Goal: Task Accomplishment & Management: Use online tool/utility

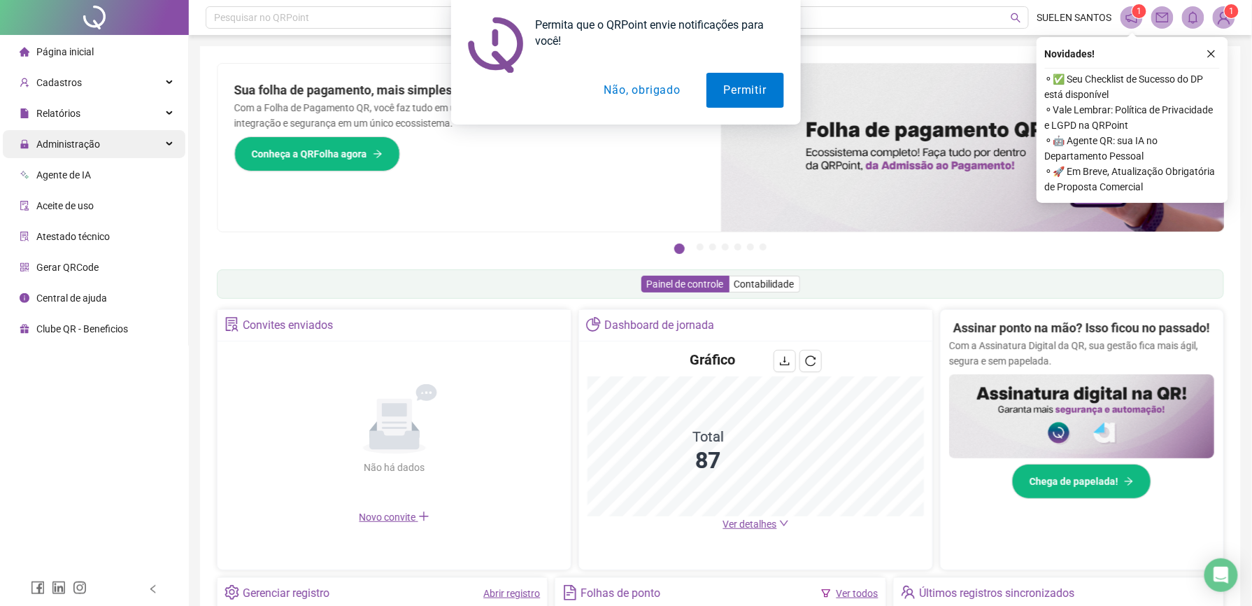
click at [71, 151] on span "Administração" at bounding box center [60, 144] width 80 height 28
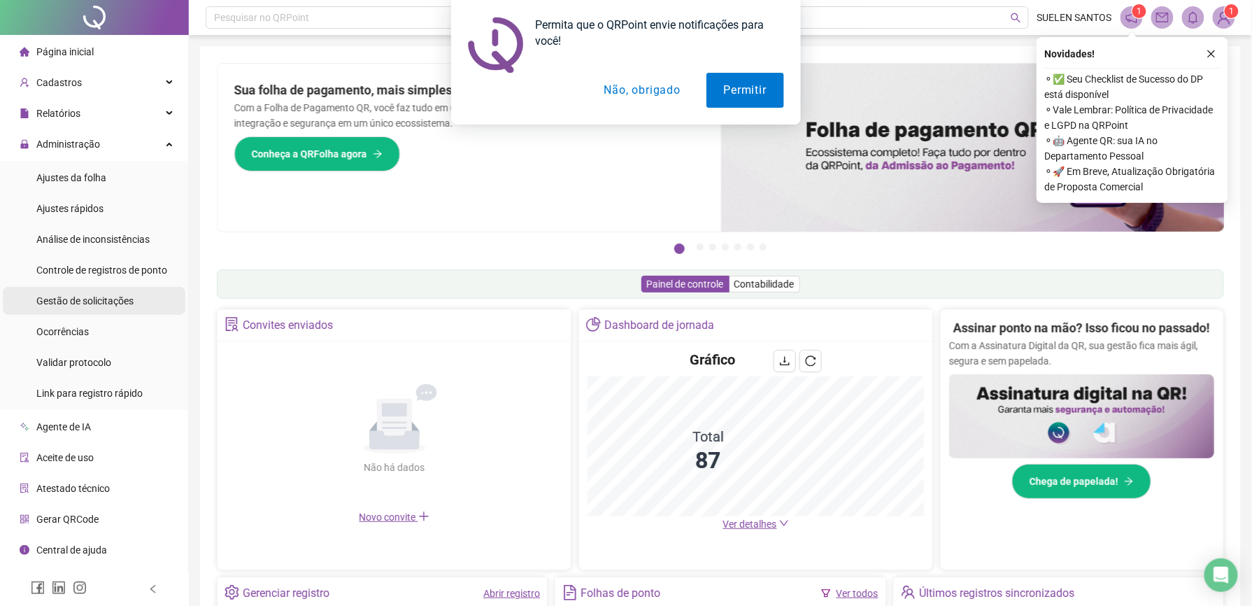
click at [87, 302] on span "Gestão de solicitações" at bounding box center [84, 300] width 97 height 11
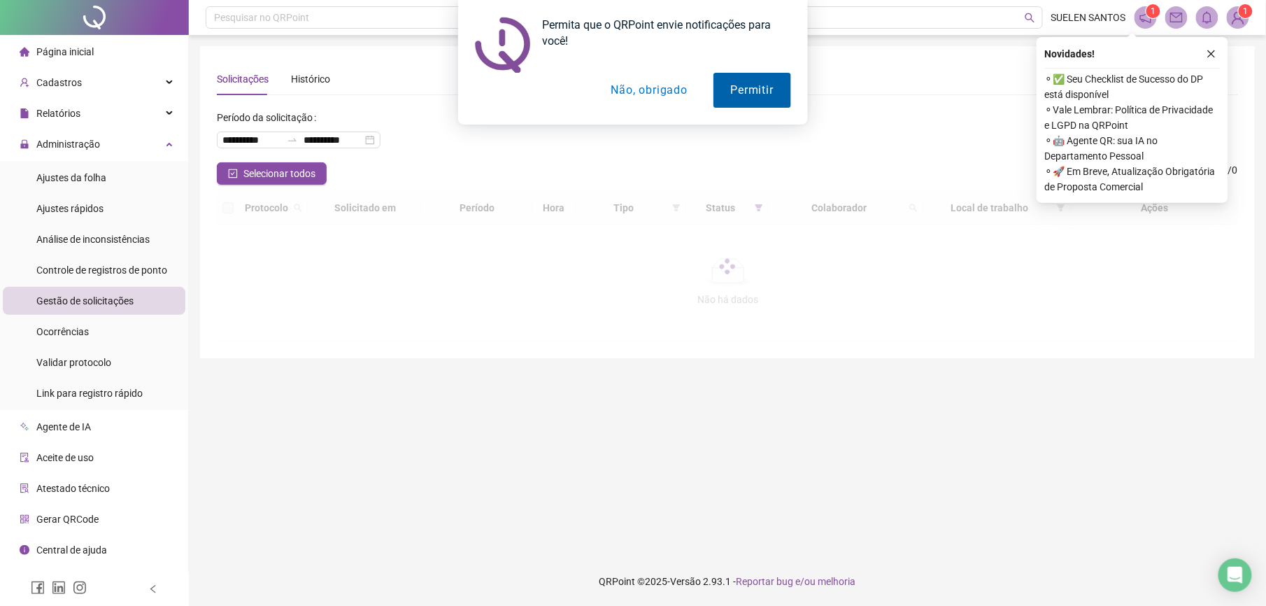
click at [745, 85] on button "Permitir" at bounding box center [752, 90] width 78 height 35
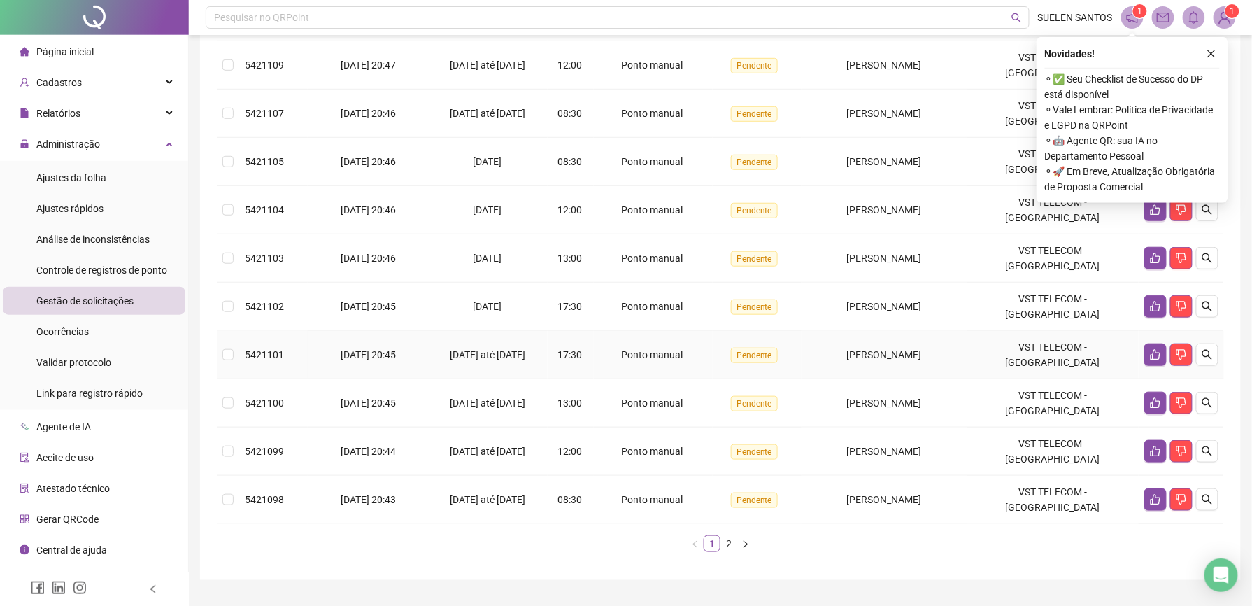
scroll to position [283, 0]
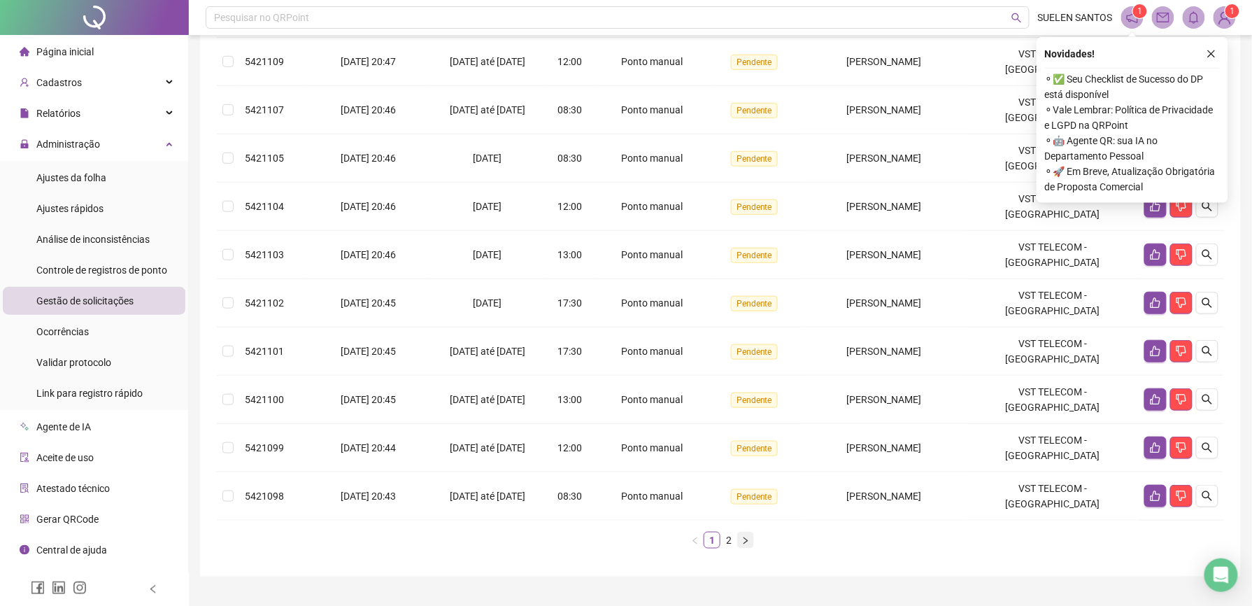
click at [743, 536] on icon "right" at bounding box center [745, 540] width 8 height 8
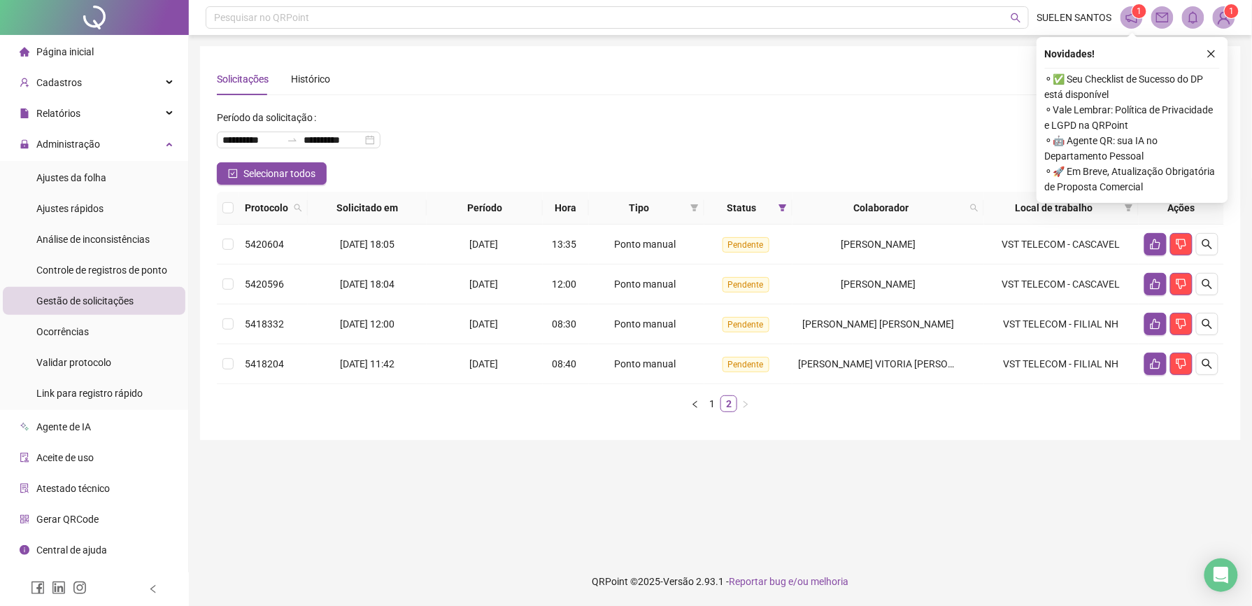
scroll to position [0, 0]
click at [719, 401] on link "1" at bounding box center [718, 403] width 15 height 15
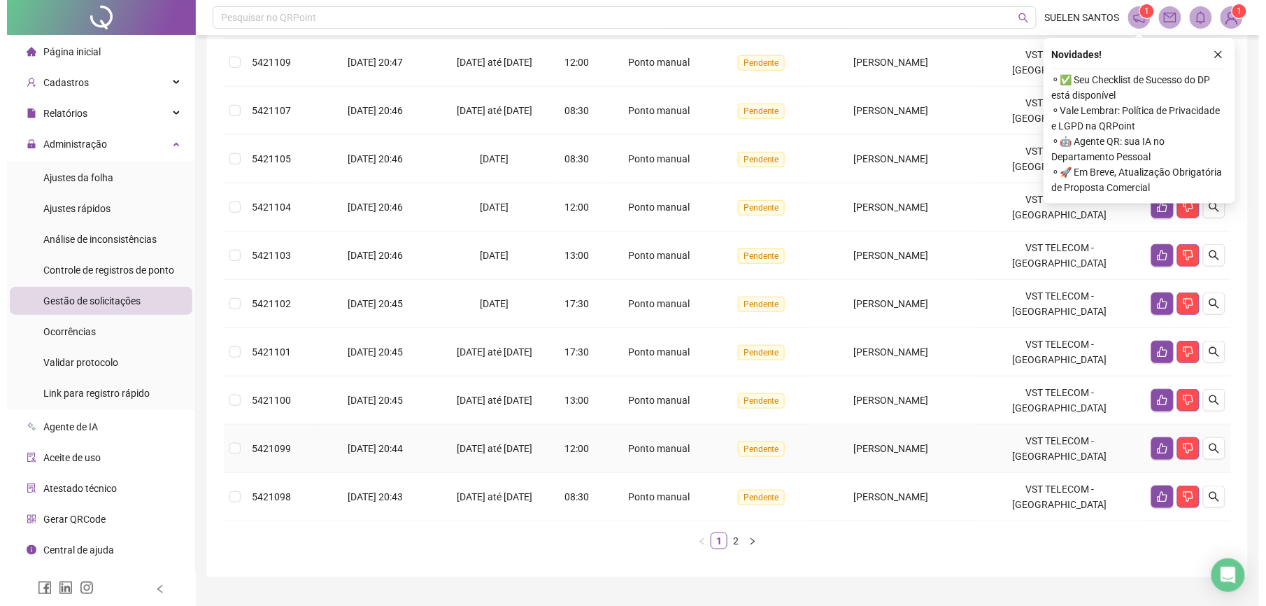
scroll to position [283, 0]
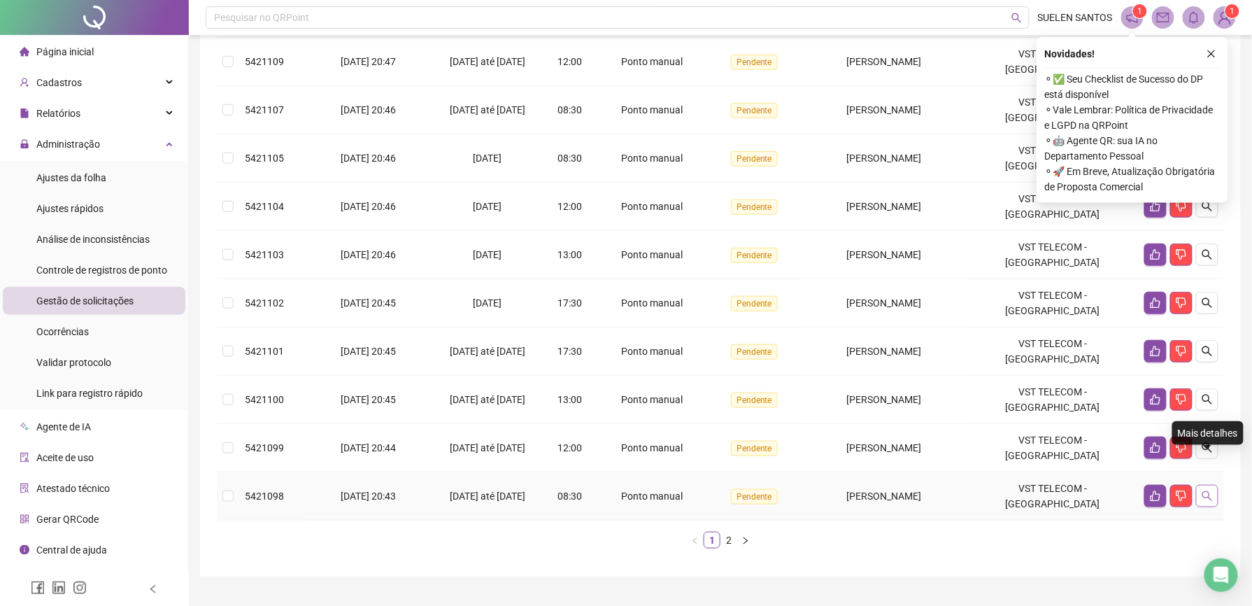
click at [1207, 491] on icon "search" at bounding box center [1207, 496] width 10 height 10
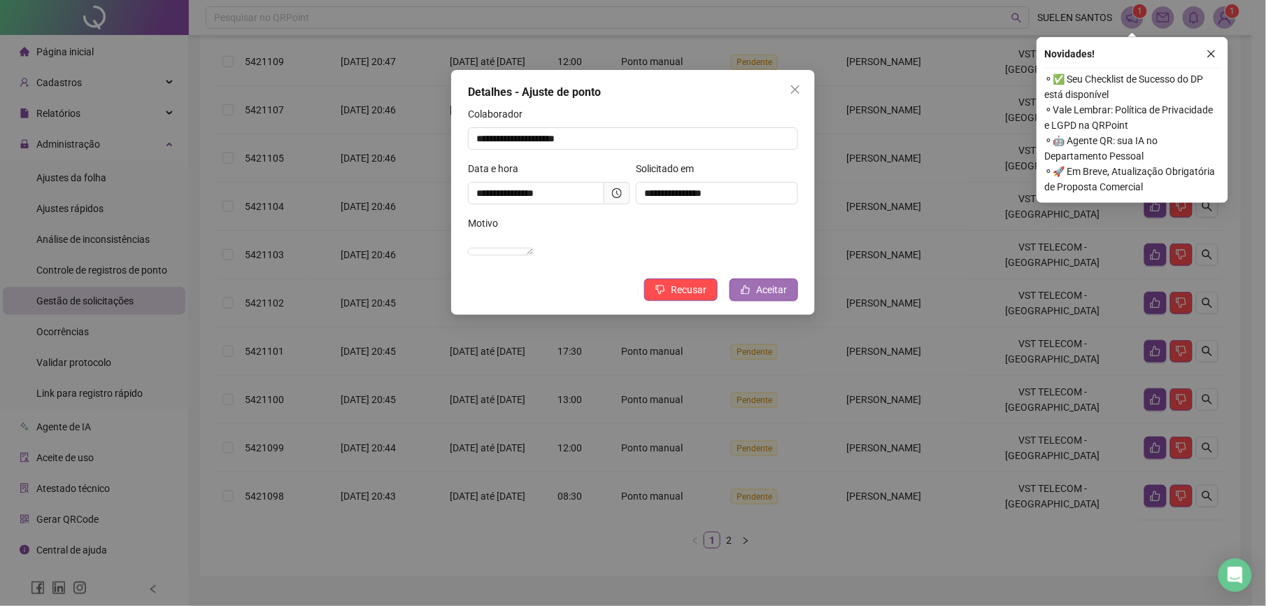
click at [769, 297] on span "Aceitar" at bounding box center [771, 289] width 31 height 15
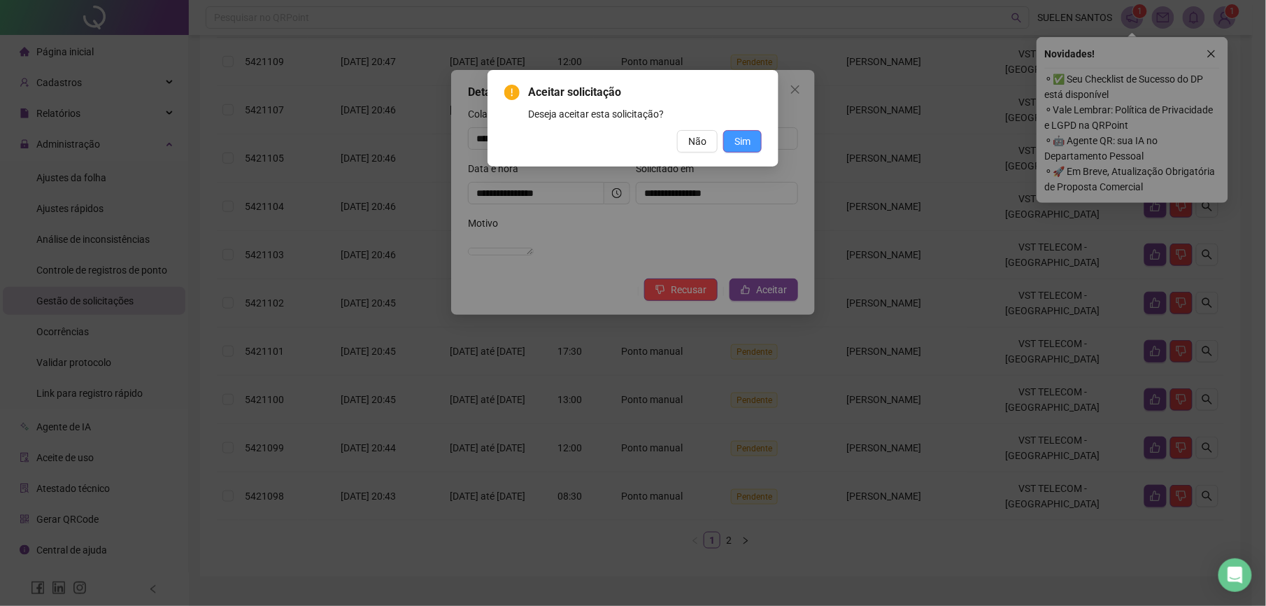
click at [741, 136] on span "Sim" at bounding box center [742, 141] width 16 height 15
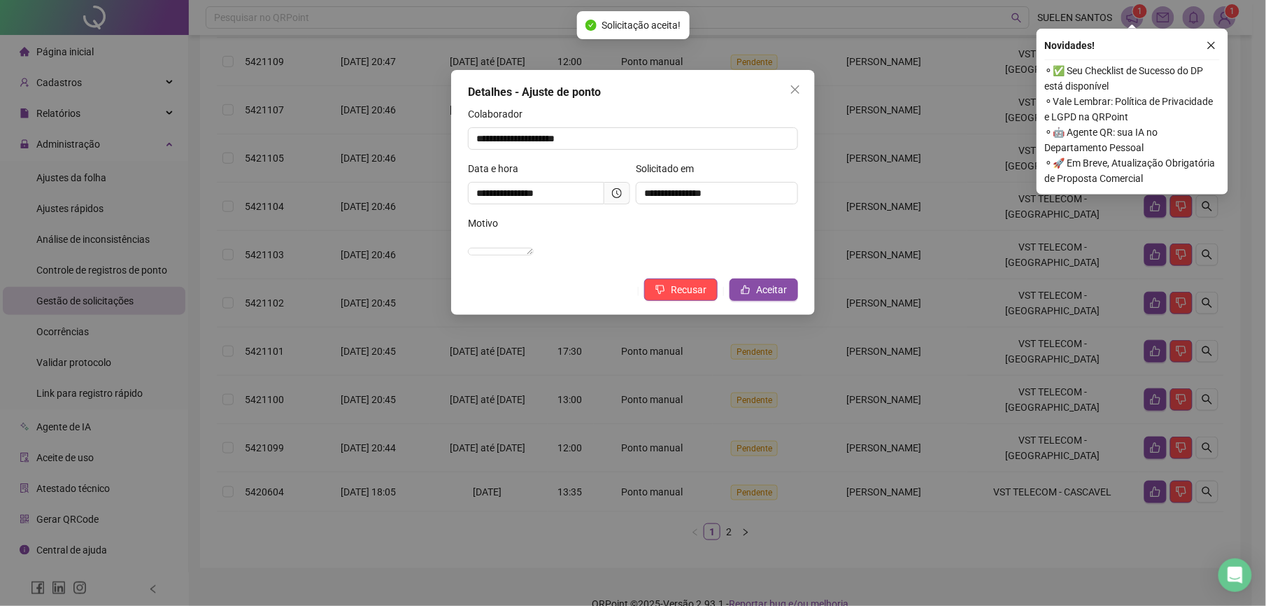
scroll to position [275, 0]
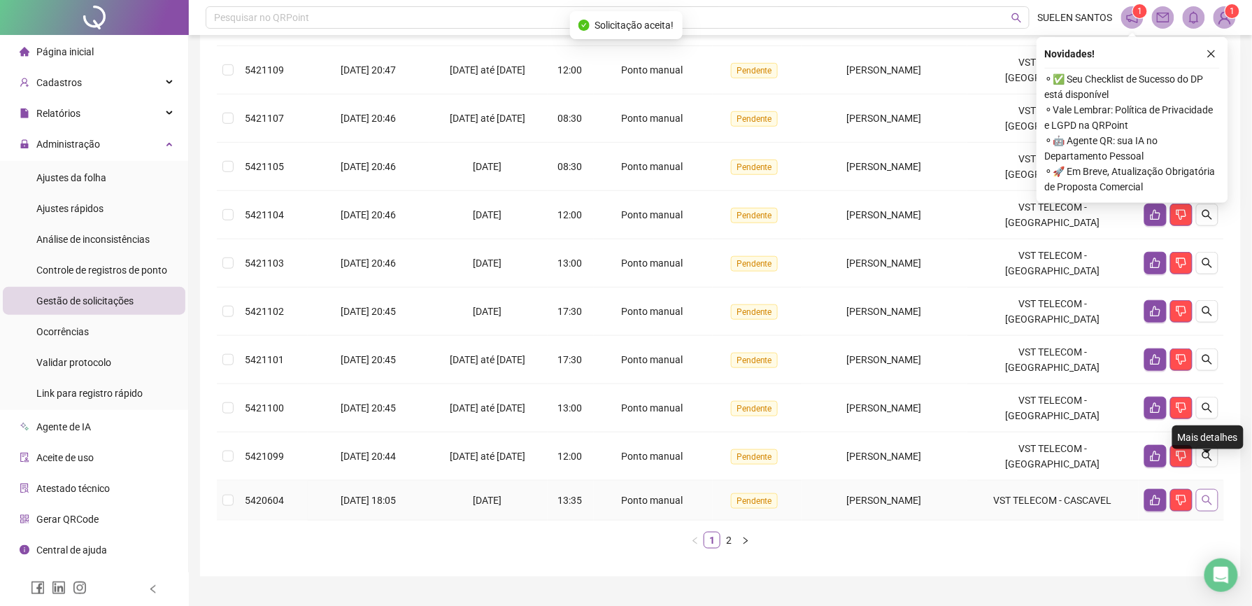
click at [1204, 489] on button "button" at bounding box center [1207, 500] width 22 height 22
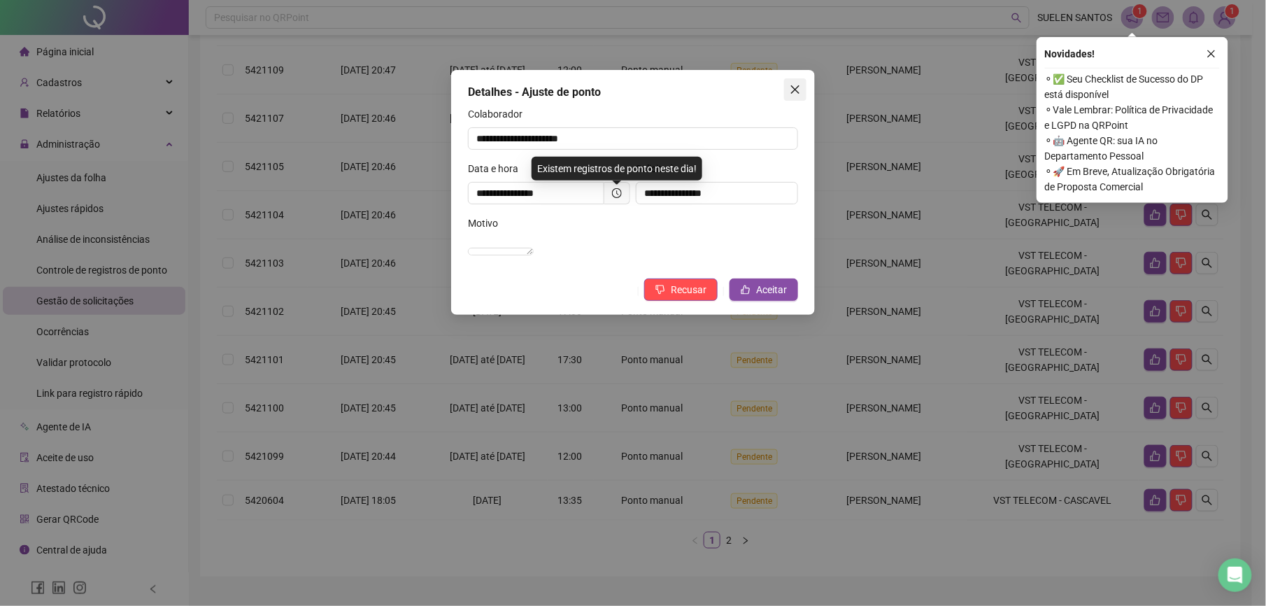
click at [797, 87] on icon "close" at bounding box center [795, 89] width 11 height 11
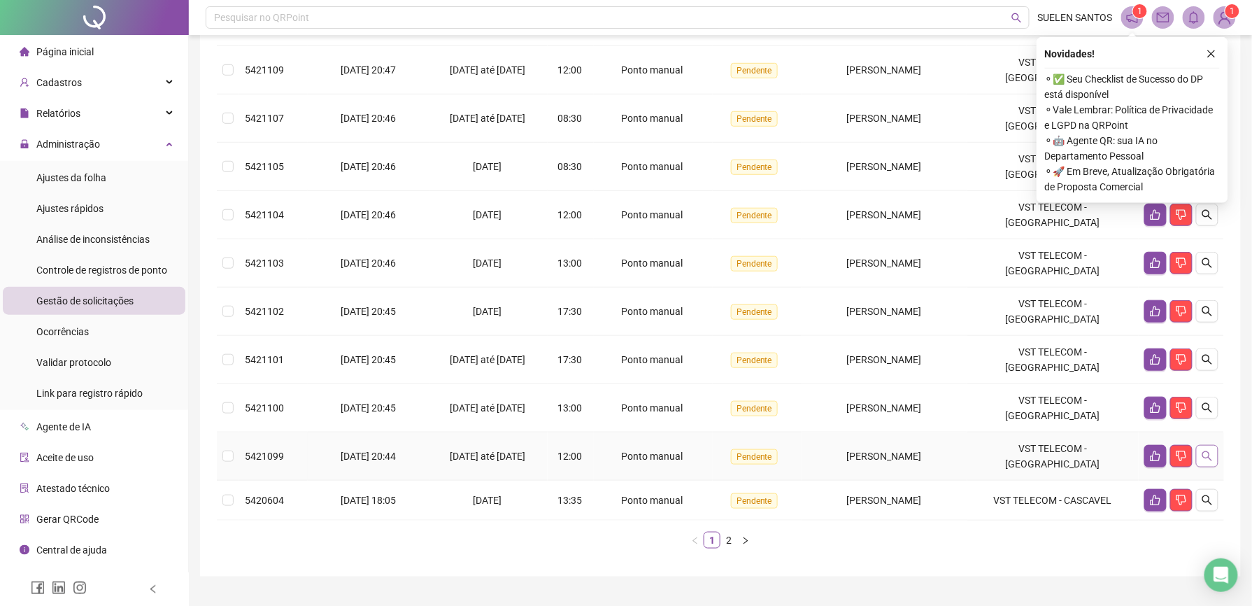
click at [1203, 450] on icon "search" at bounding box center [1207, 455] width 11 height 11
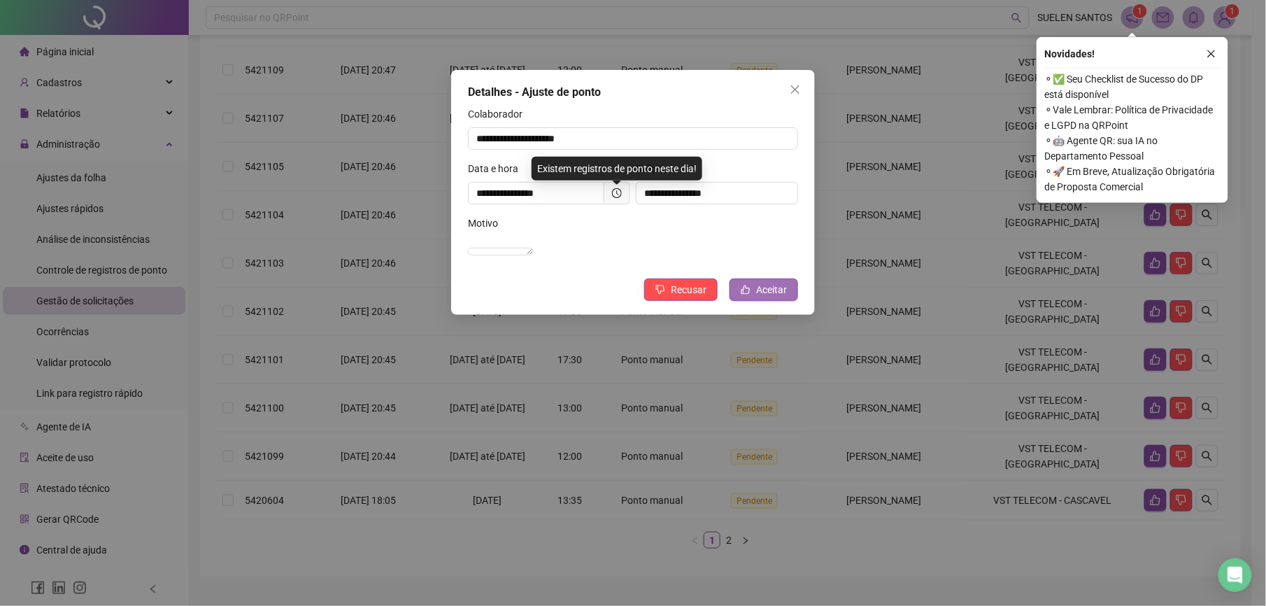
click at [747, 294] on icon "like" at bounding box center [746, 290] width 10 height 10
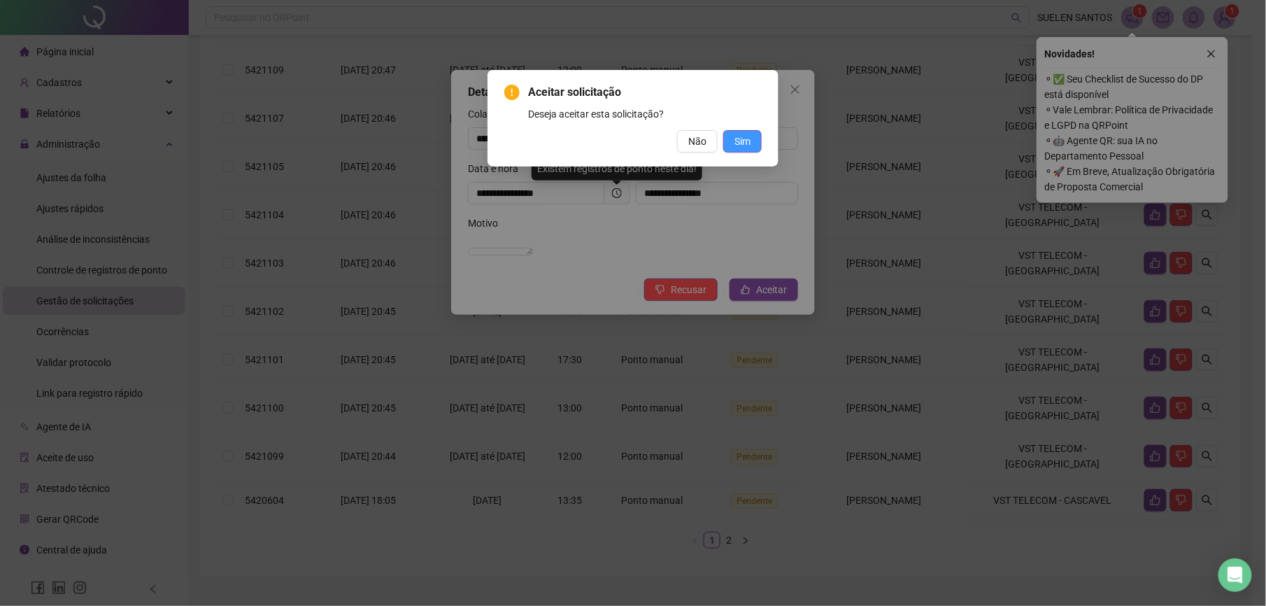
click at [739, 144] on span "Sim" at bounding box center [742, 141] width 16 height 15
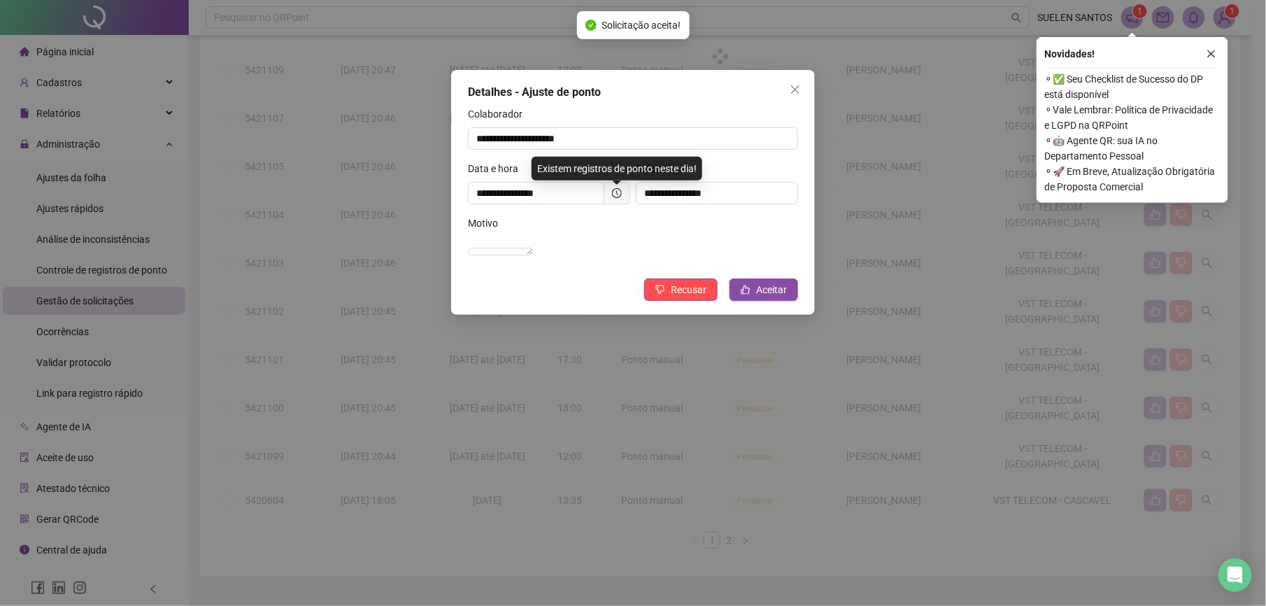
scroll to position [266, 0]
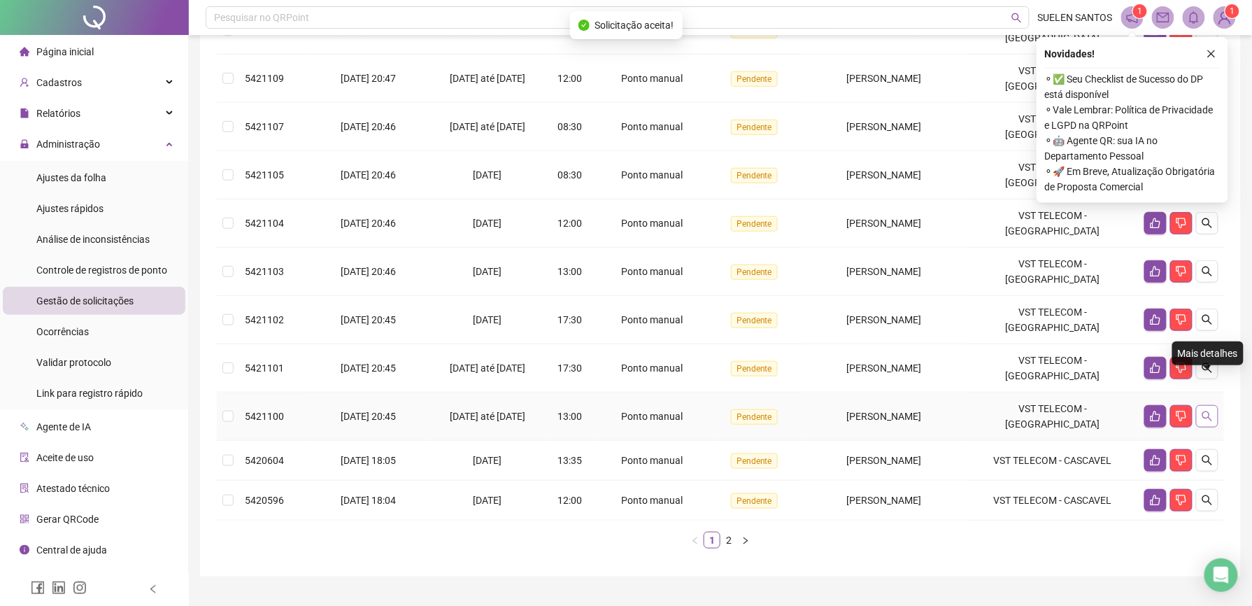
click at [1204, 411] on icon "search" at bounding box center [1207, 416] width 10 height 10
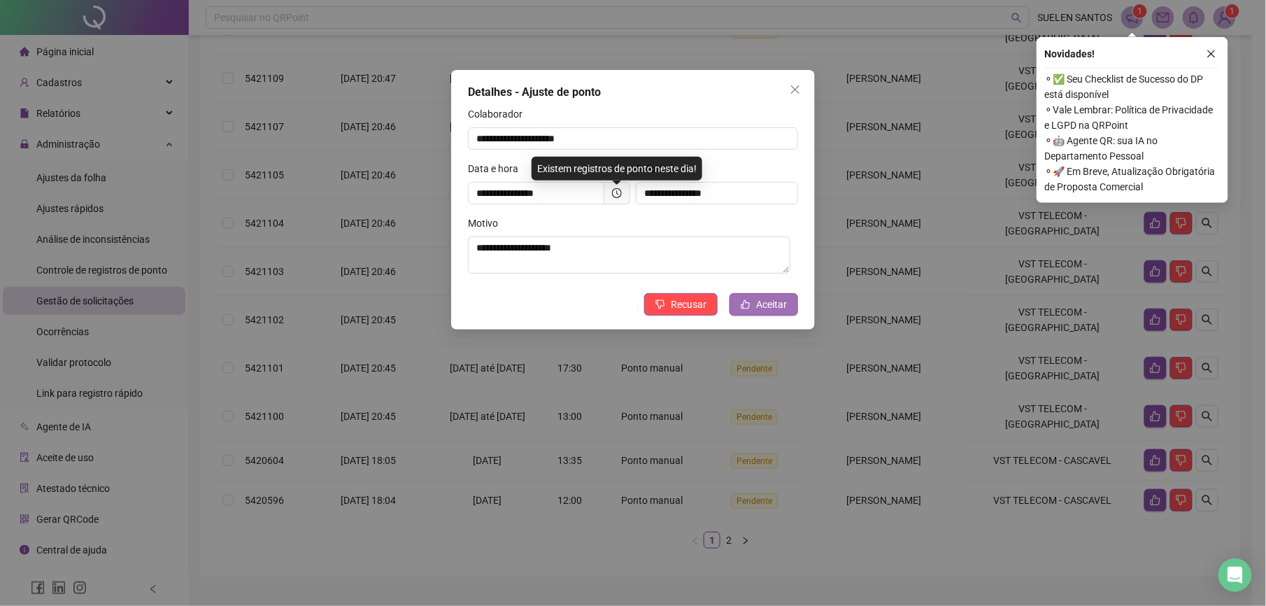
click at [756, 306] on span "Aceitar" at bounding box center [771, 304] width 31 height 15
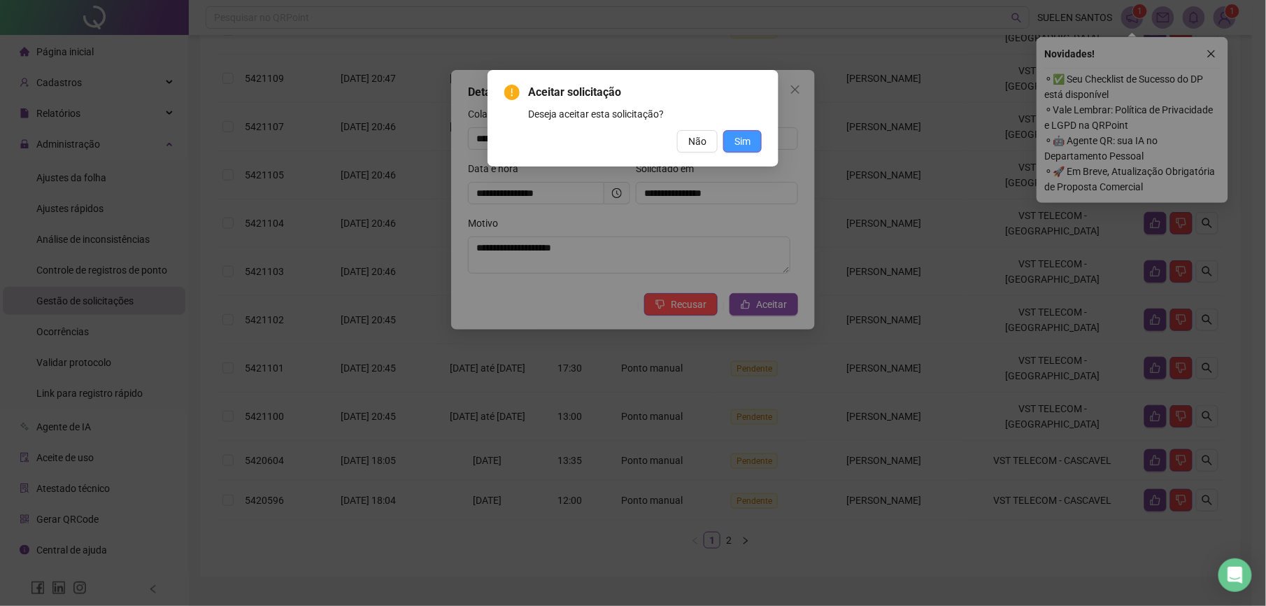
click at [737, 134] on span "Sim" at bounding box center [742, 141] width 16 height 15
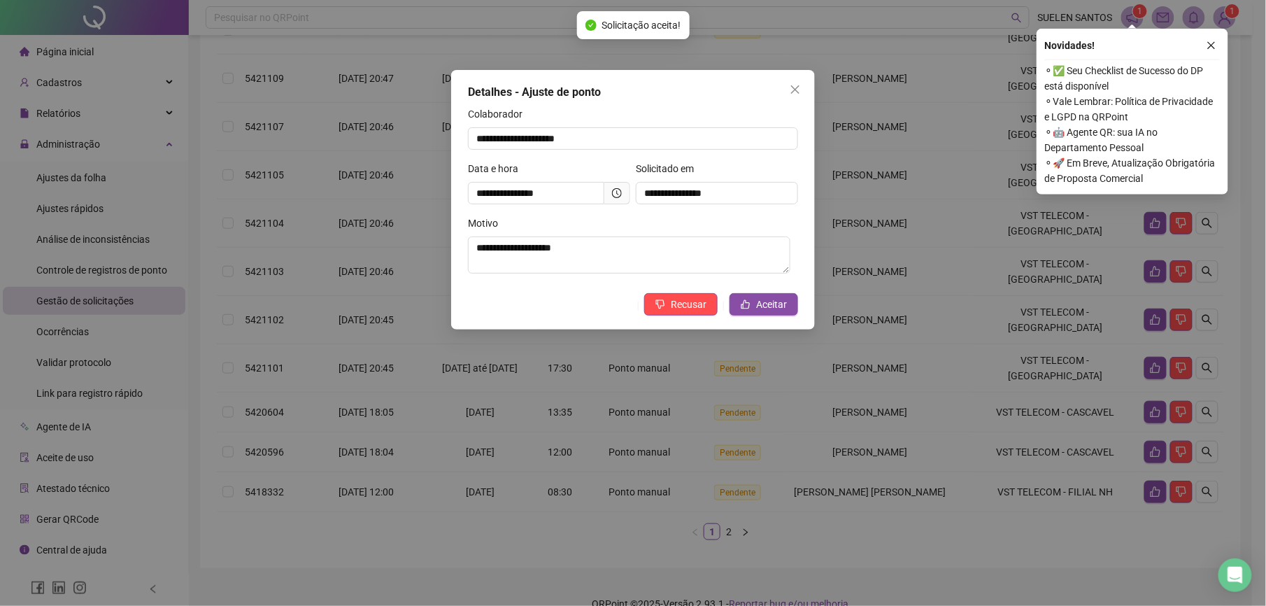
scroll to position [258, 0]
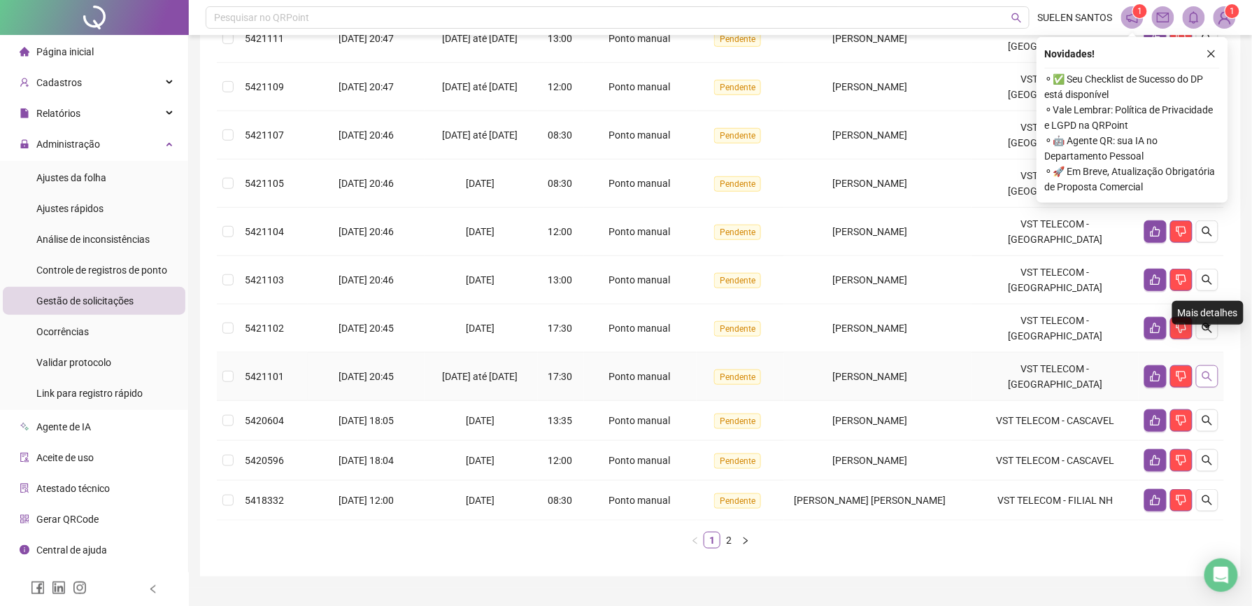
click at [1206, 371] on icon "search" at bounding box center [1207, 376] width 11 height 11
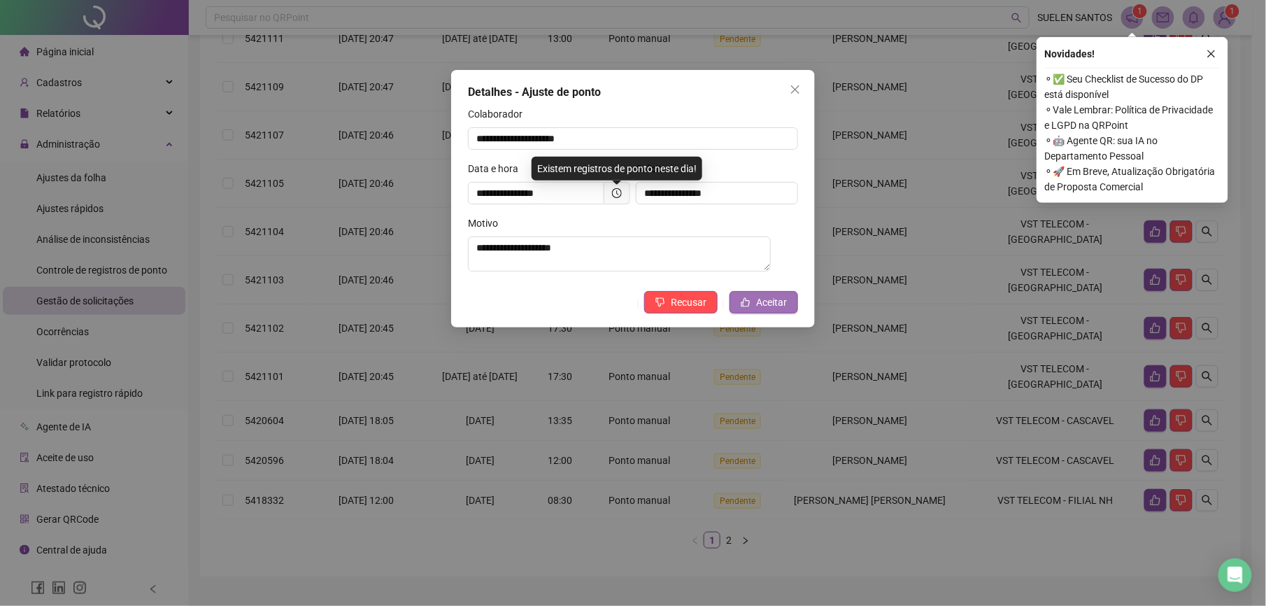
click at [765, 306] on span "Aceitar" at bounding box center [771, 301] width 31 height 15
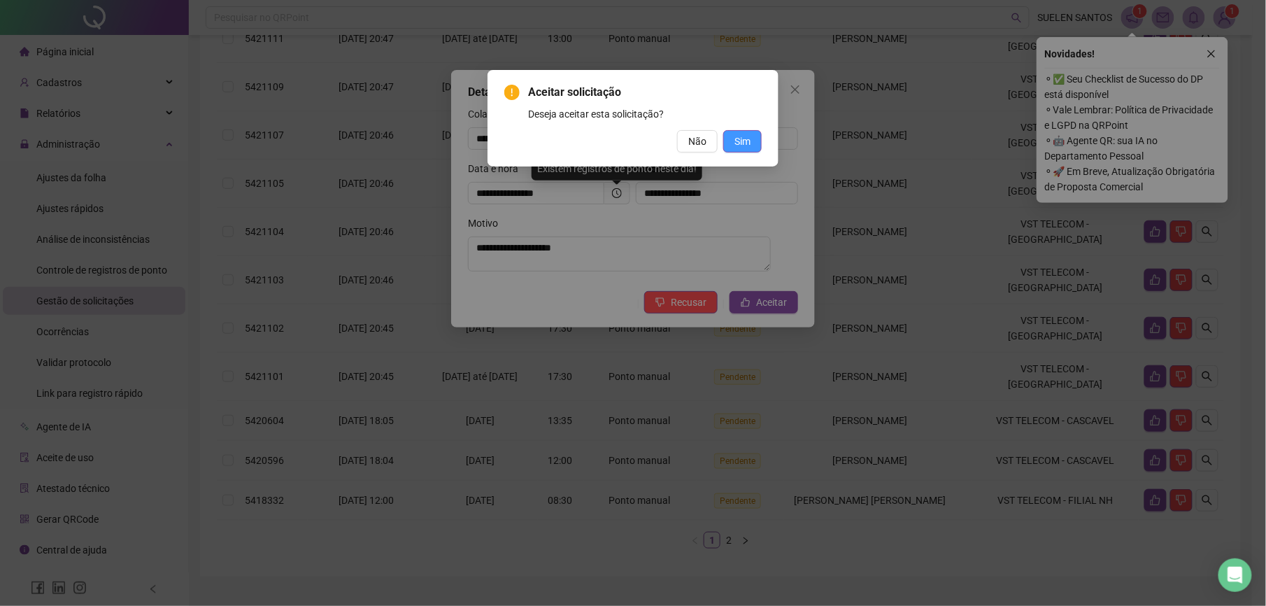
click at [746, 141] on span "Sim" at bounding box center [742, 141] width 16 height 15
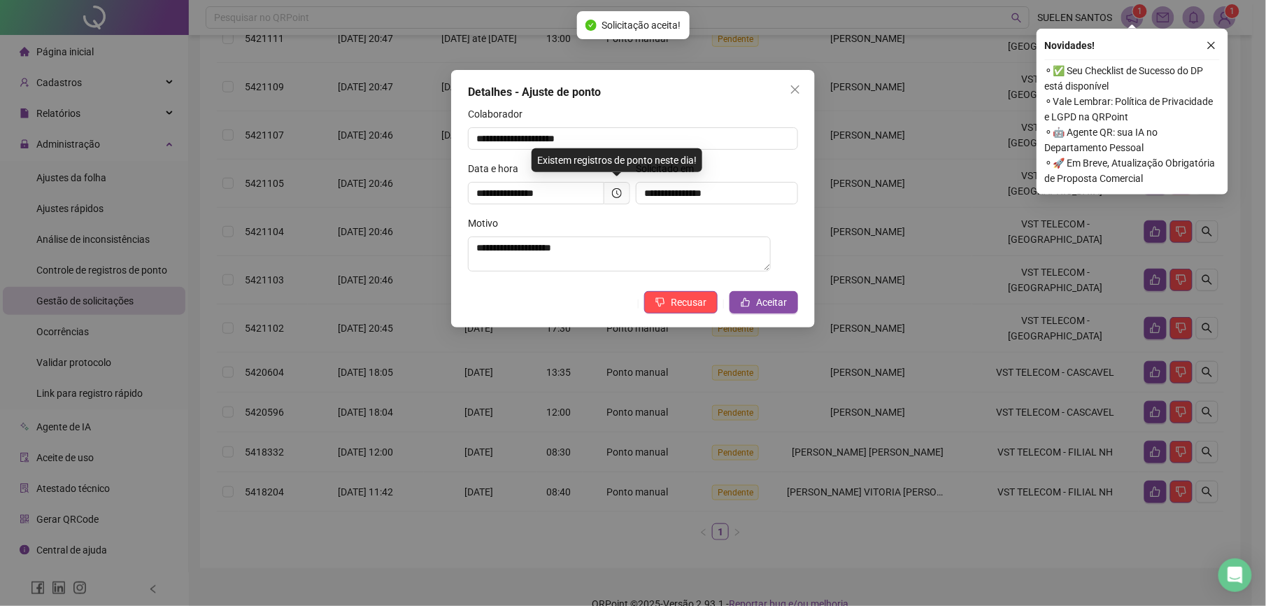
scroll to position [250, 0]
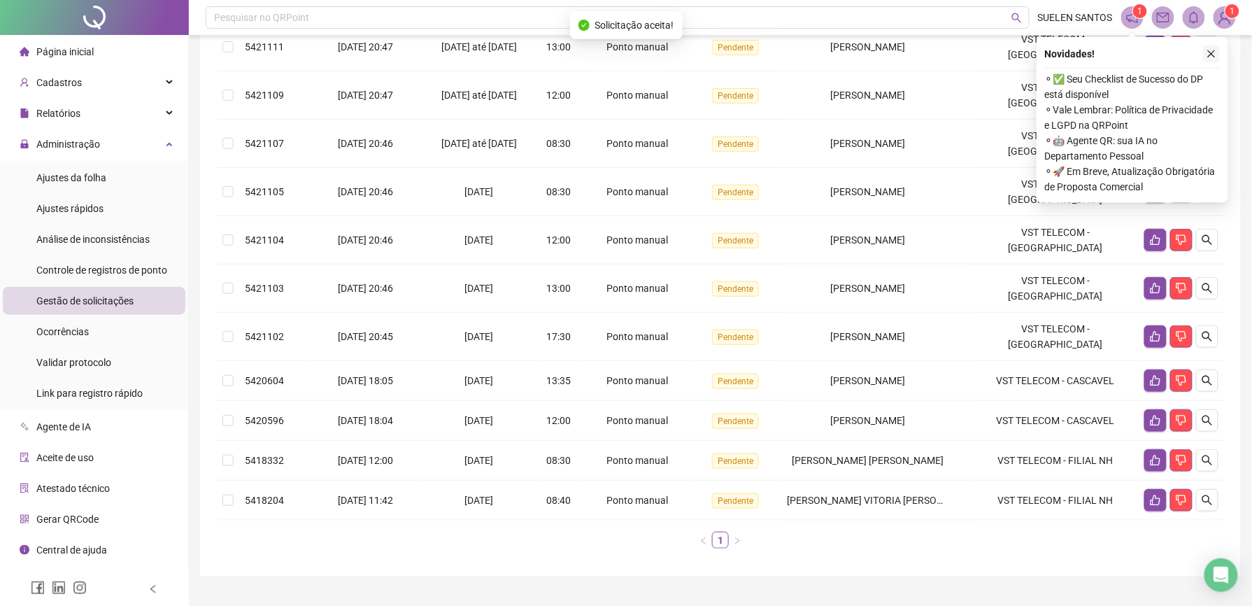
click at [1214, 54] on icon "close" at bounding box center [1211, 54] width 10 height 10
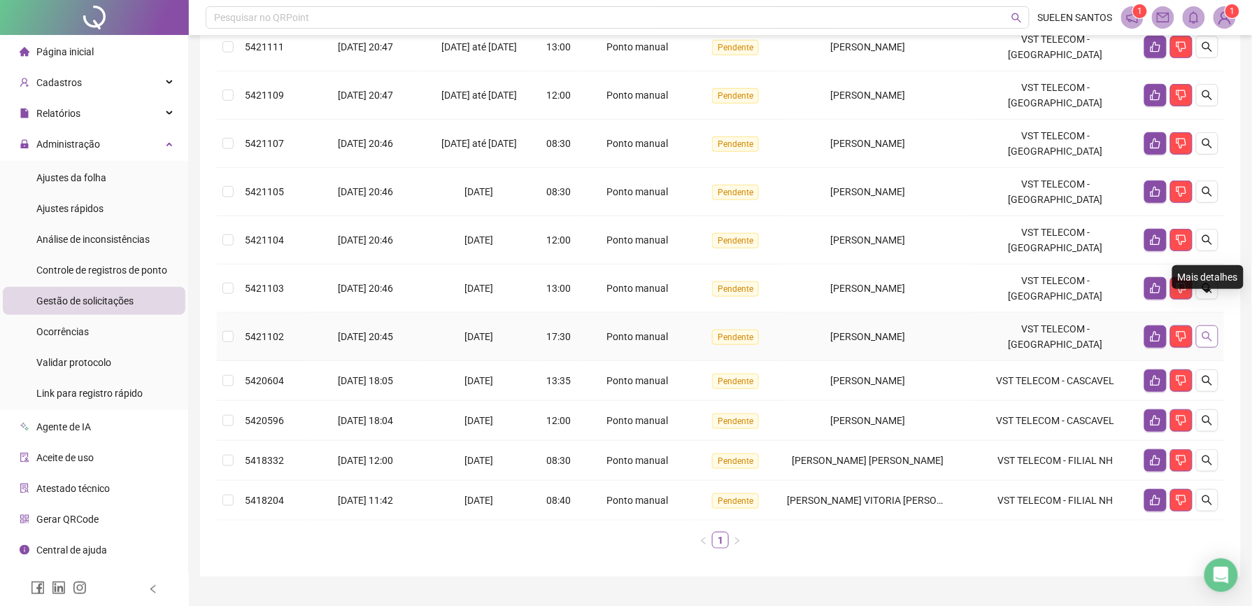
click at [1206, 331] on icon "search" at bounding box center [1207, 336] width 11 height 11
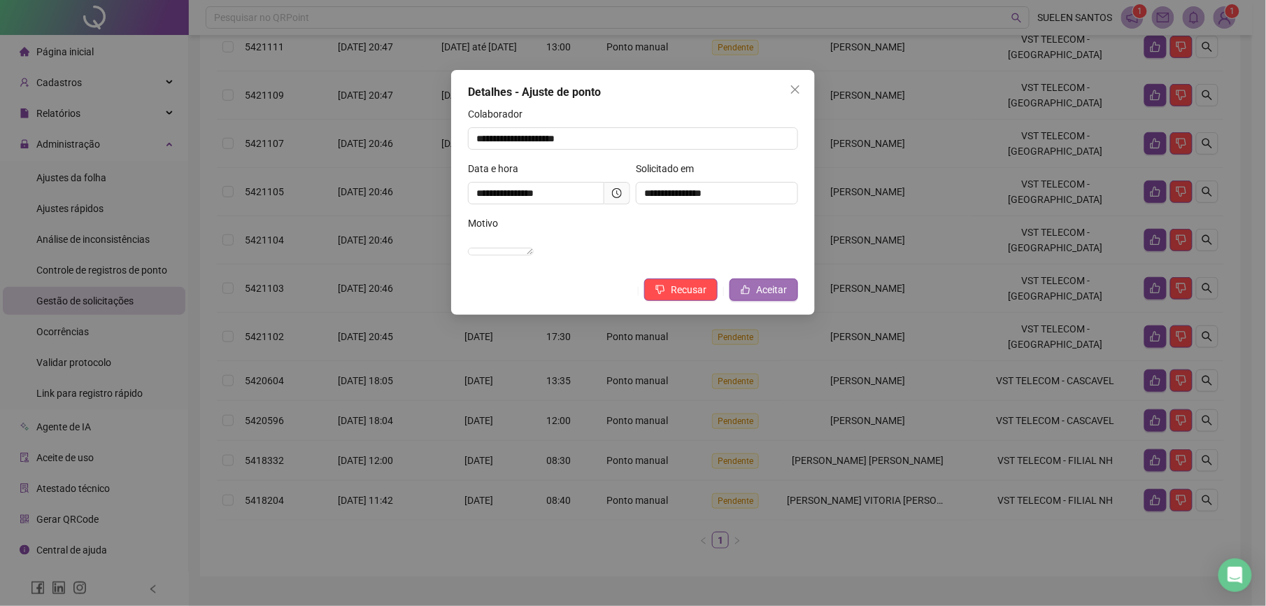
click at [765, 297] on span "Aceitar" at bounding box center [771, 289] width 31 height 15
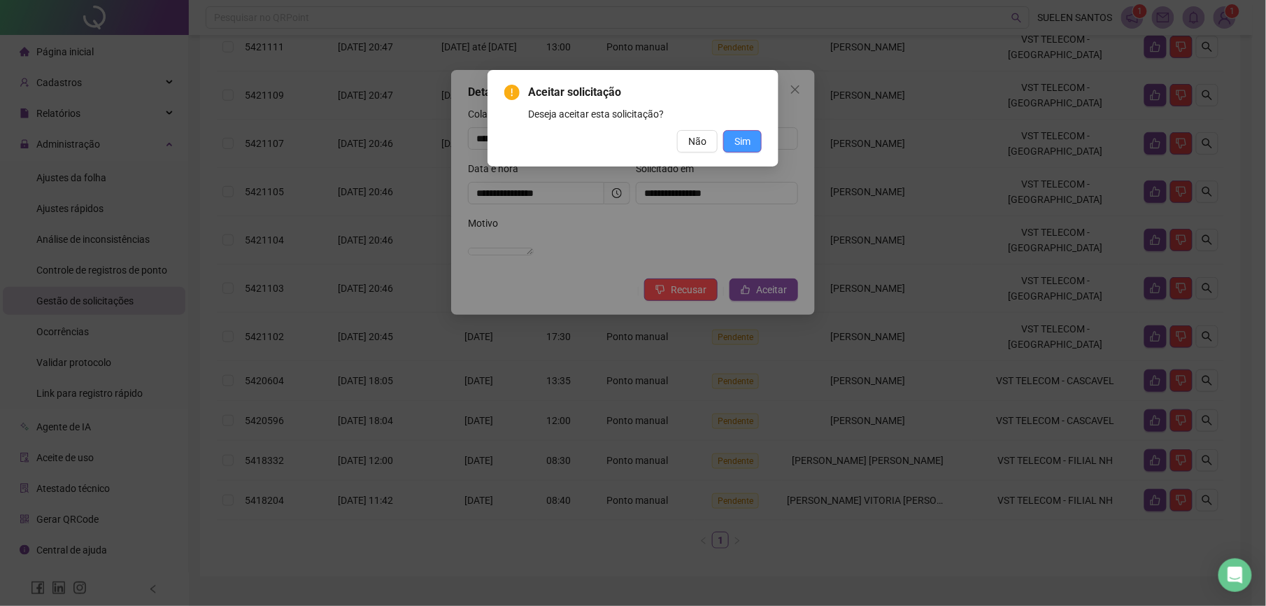
click at [746, 135] on span "Sim" at bounding box center [742, 141] width 16 height 15
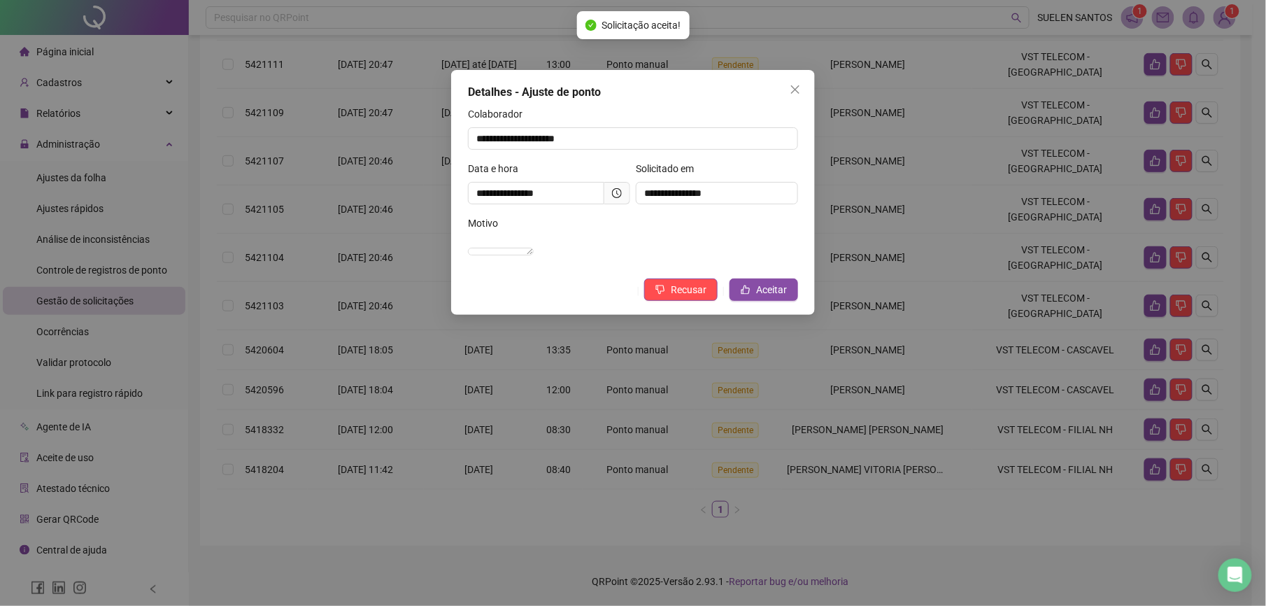
scroll to position [210, 0]
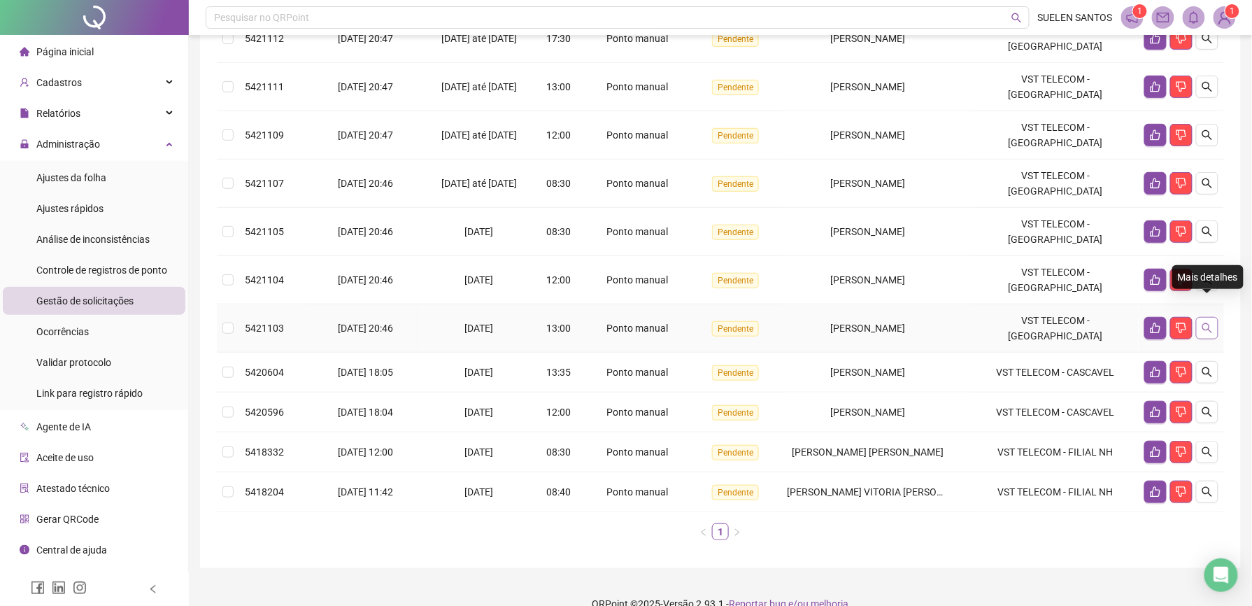
click at [1204, 322] on icon "search" at bounding box center [1207, 327] width 11 height 11
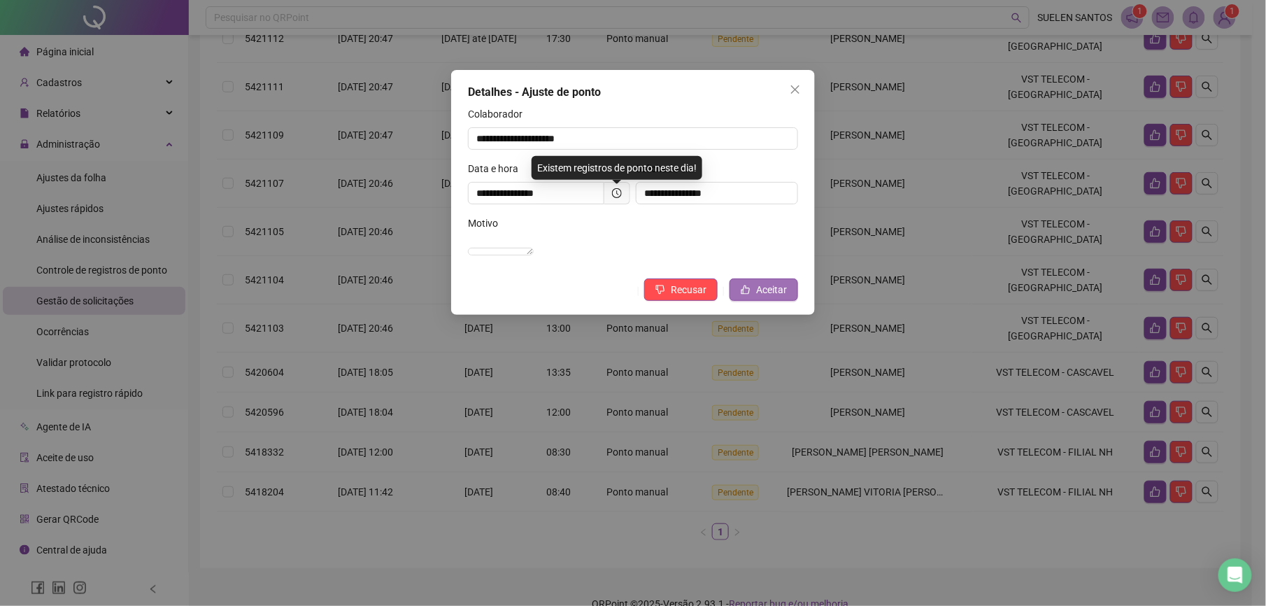
click at [784, 297] on span "Aceitar" at bounding box center [771, 289] width 31 height 15
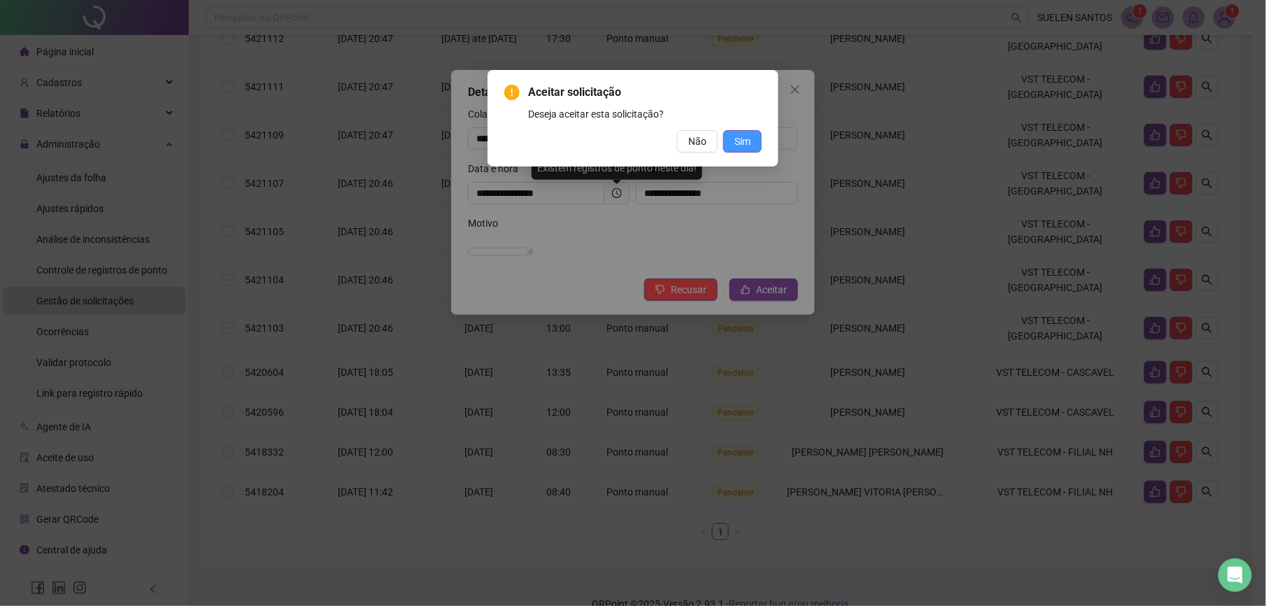
click at [748, 145] on span "Sim" at bounding box center [742, 141] width 16 height 15
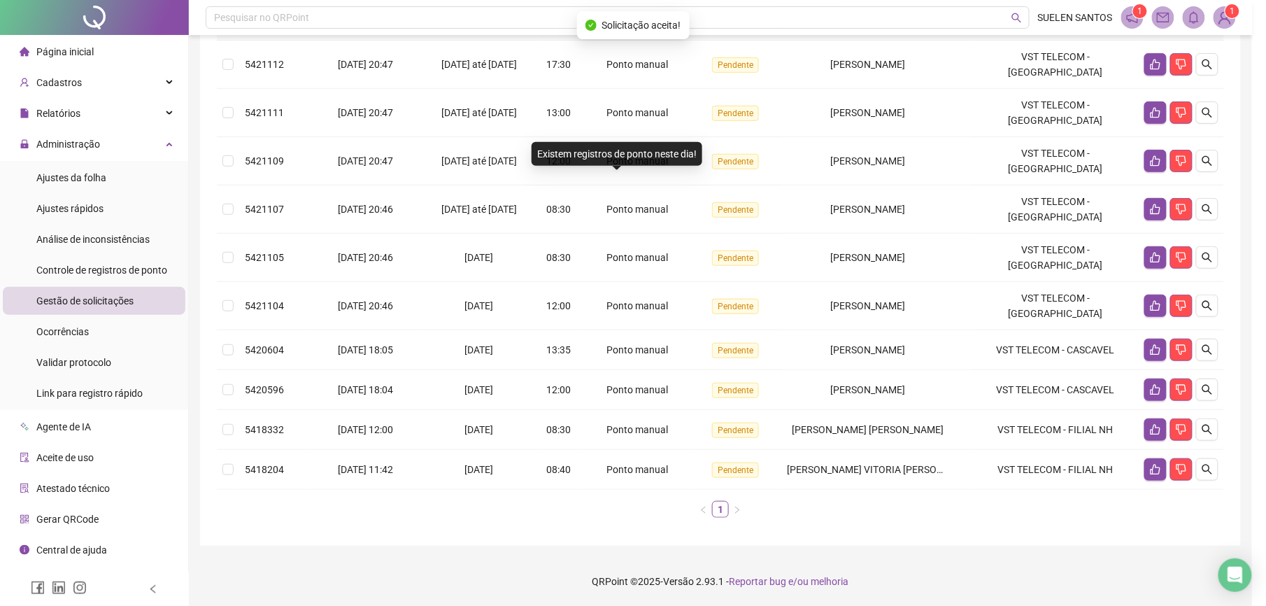
scroll to position [169, 0]
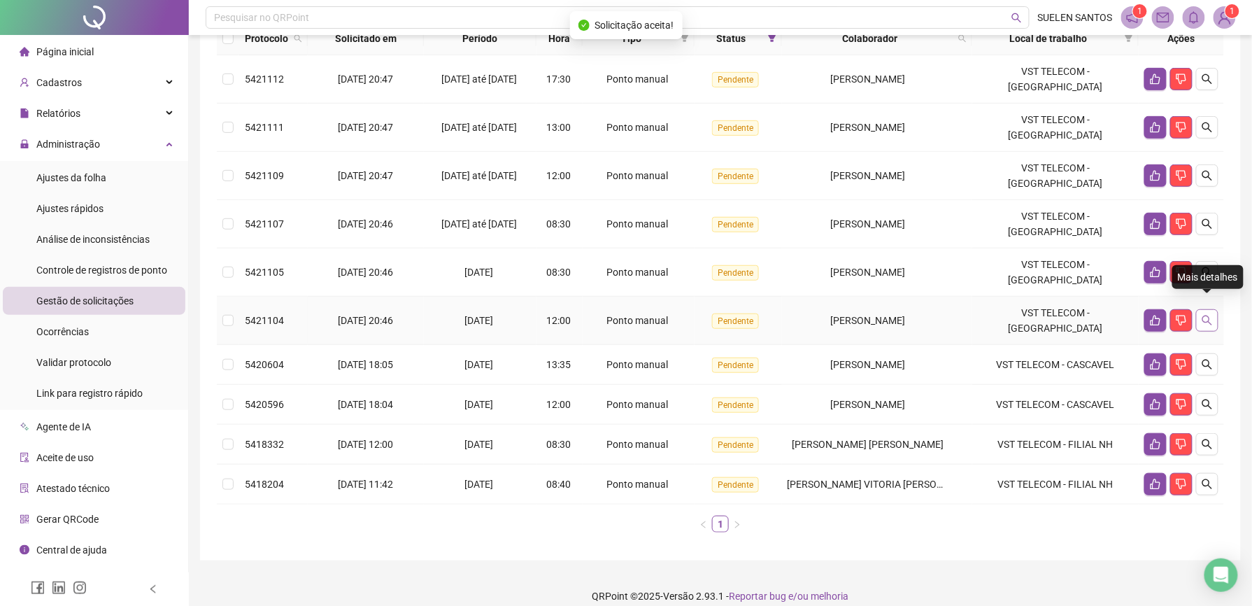
click at [1209, 315] on icon "search" at bounding box center [1207, 320] width 10 height 10
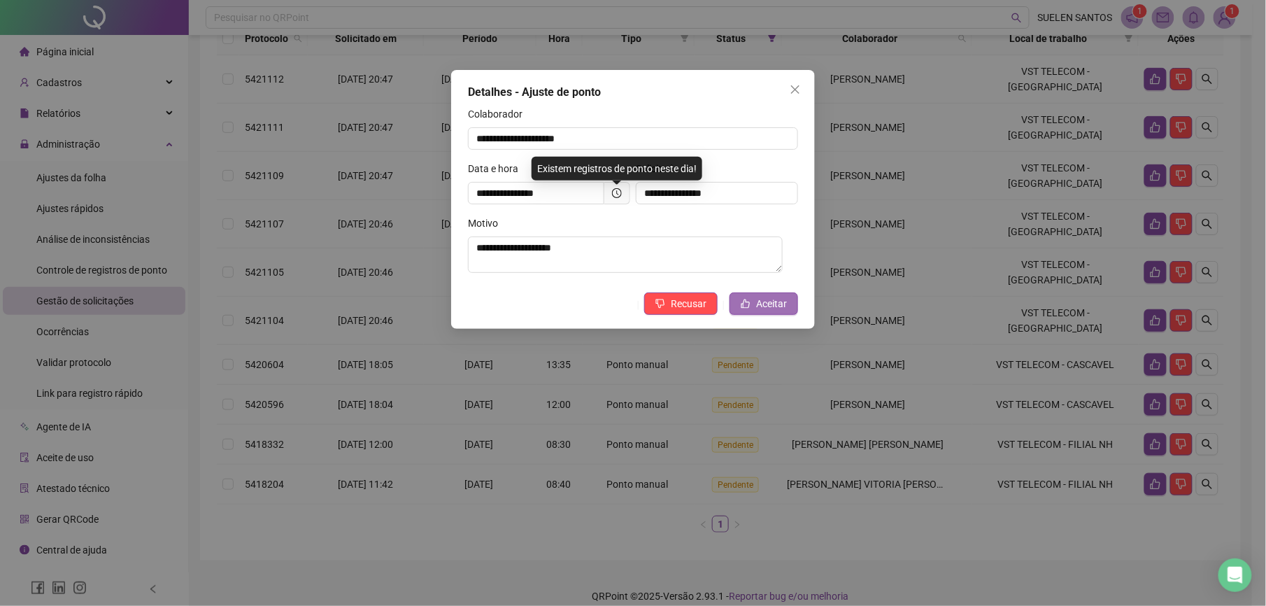
click at [769, 309] on span "Aceitar" at bounding box center [771, 303] width 31 height 15
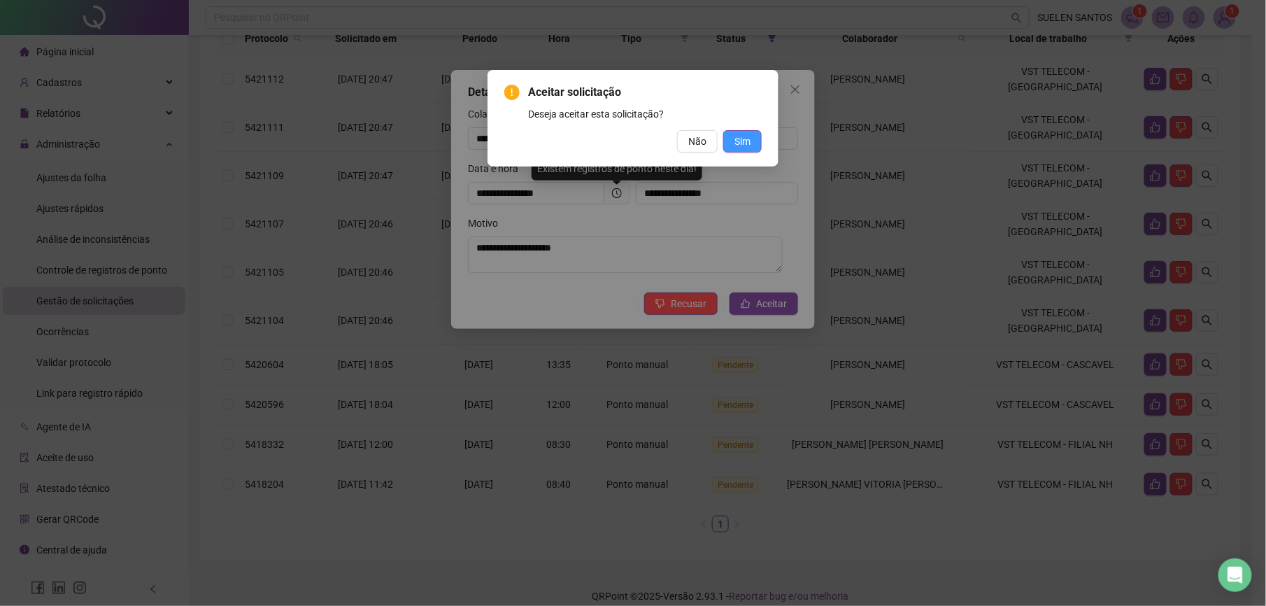
click at [744, 135] on span "Sim" at bounding box center [742, 141] width 16 height 15
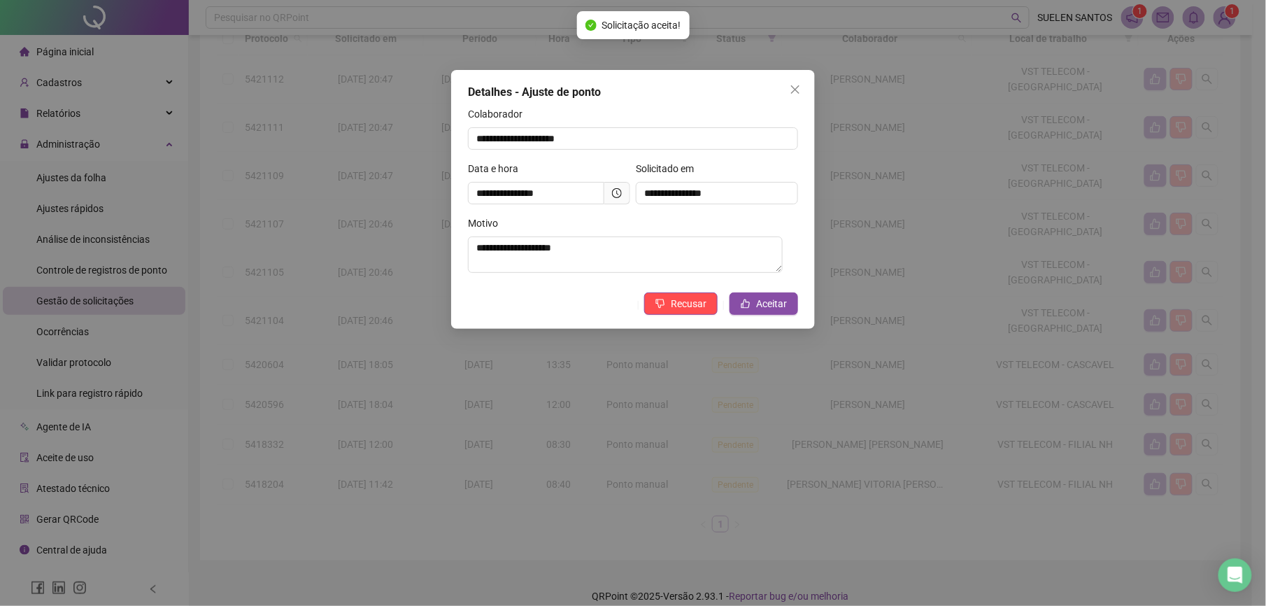
scroll to position [129, 0]
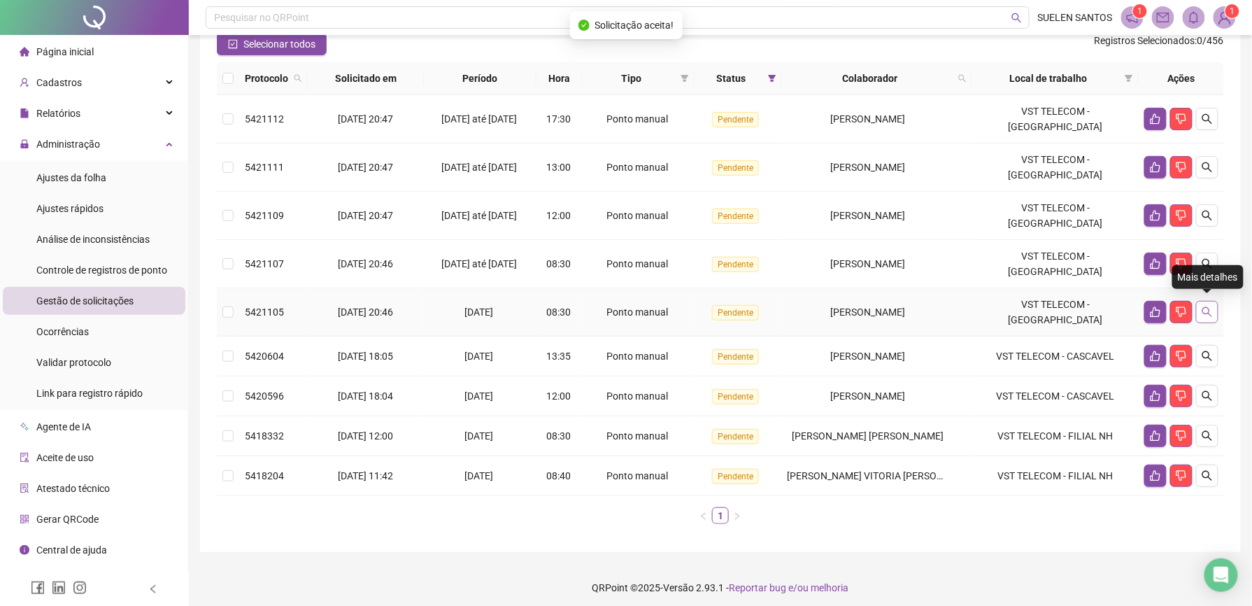
click at [1204, 308] on icon "search" at bounding box center [1207, 311] width 11 height 11
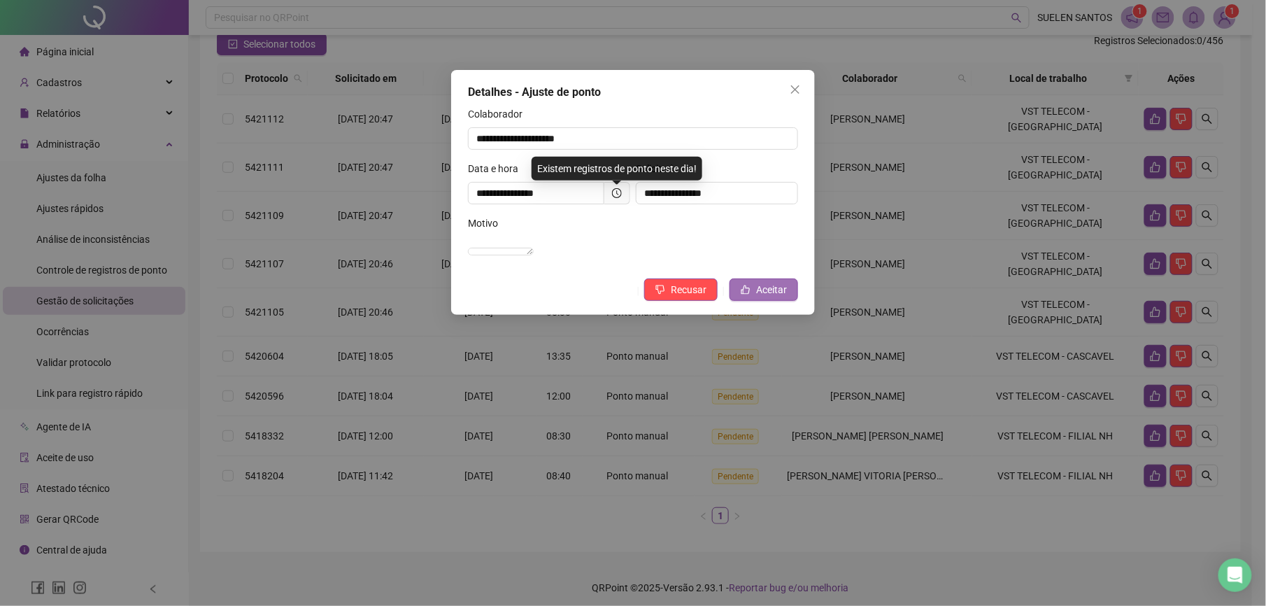
click at [760, 297] on span "Aceitar" at bounding box center [771, 289] width 31 height 15
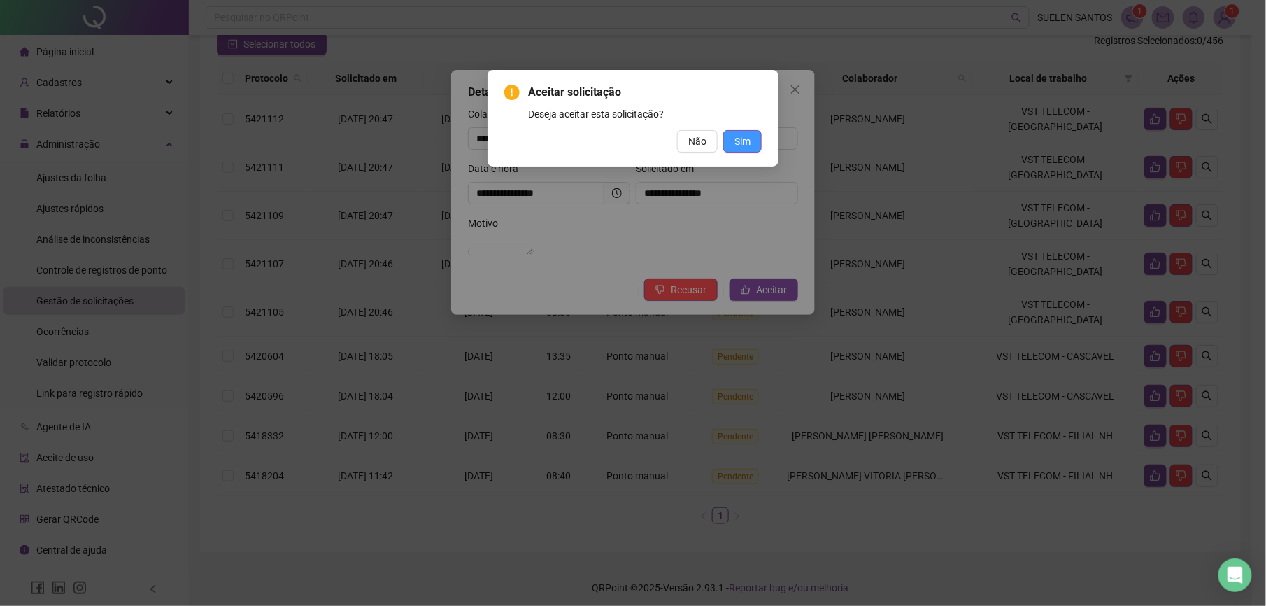
click at [742, 144] on span "Sim" at bounding box center [742, 141] width 16 height 15
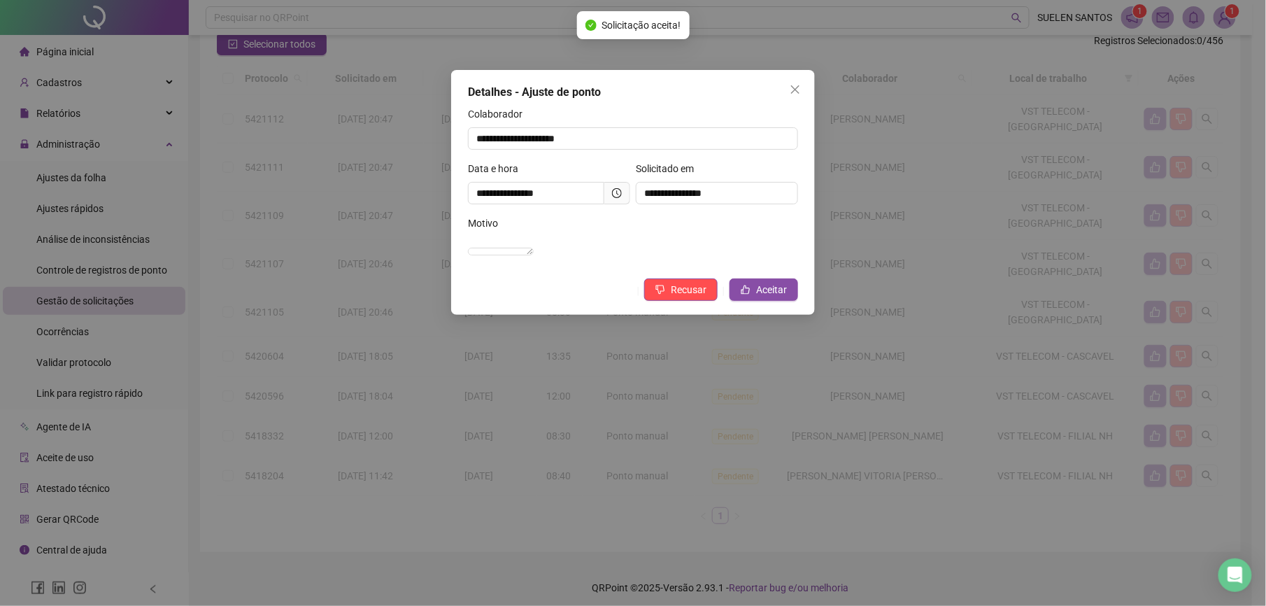
scroll to position [90, 0]
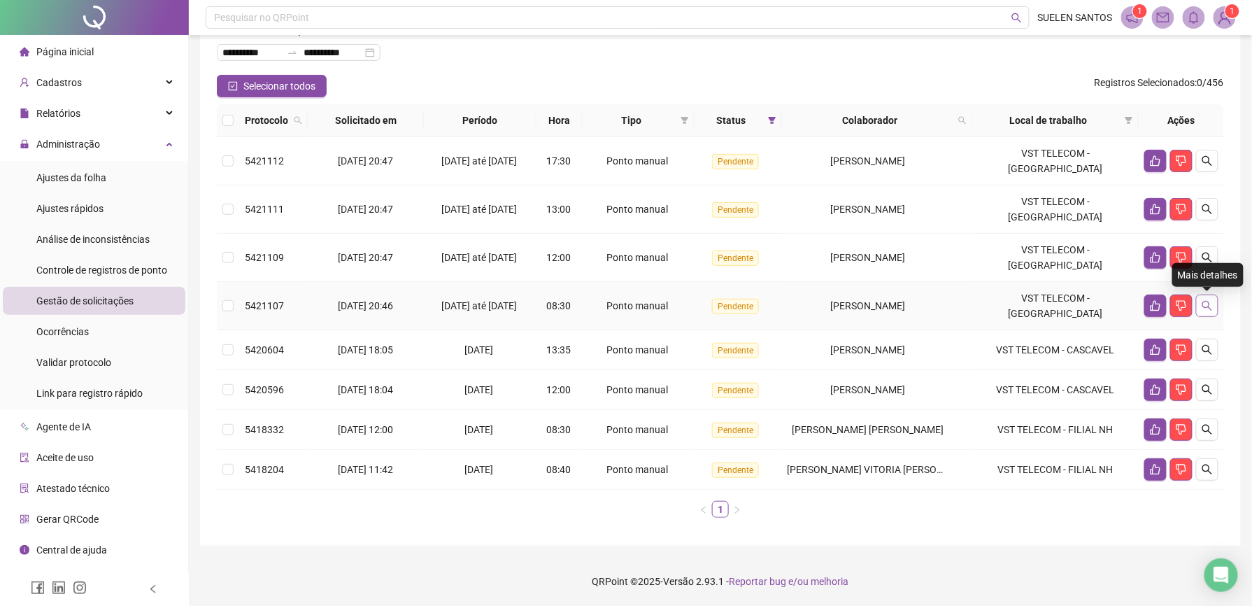
click at [1204, 306] on icon "search" at bounding box center [1207, 305] width 11 height 11
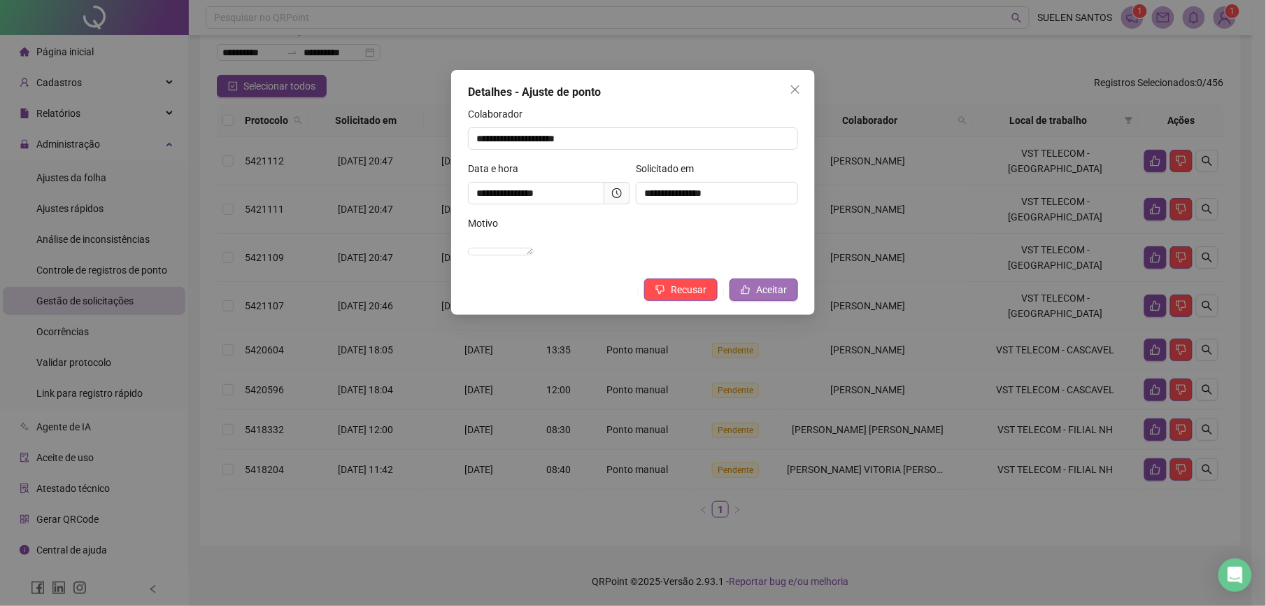
click at [765, 297] on span "Aceitar" at bounding box center [771, 289] width 31 height 15
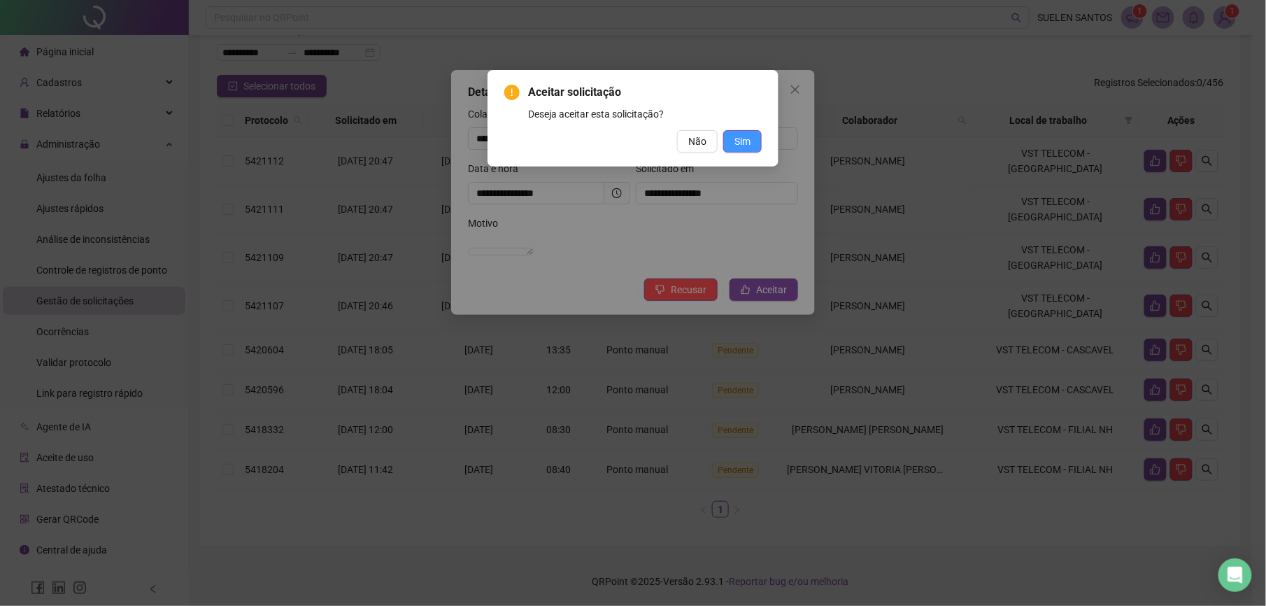
click at [748, 134] on span "Sim" at bounding box center [742, 141] width 16 height 15
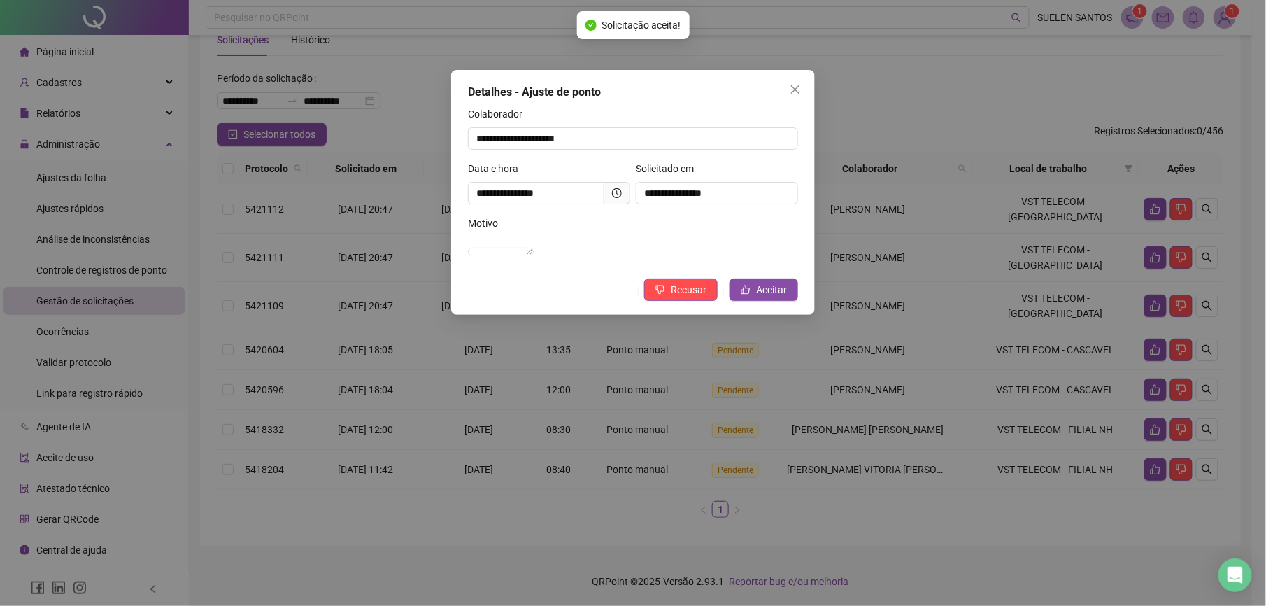
scroll to position [41, 0]
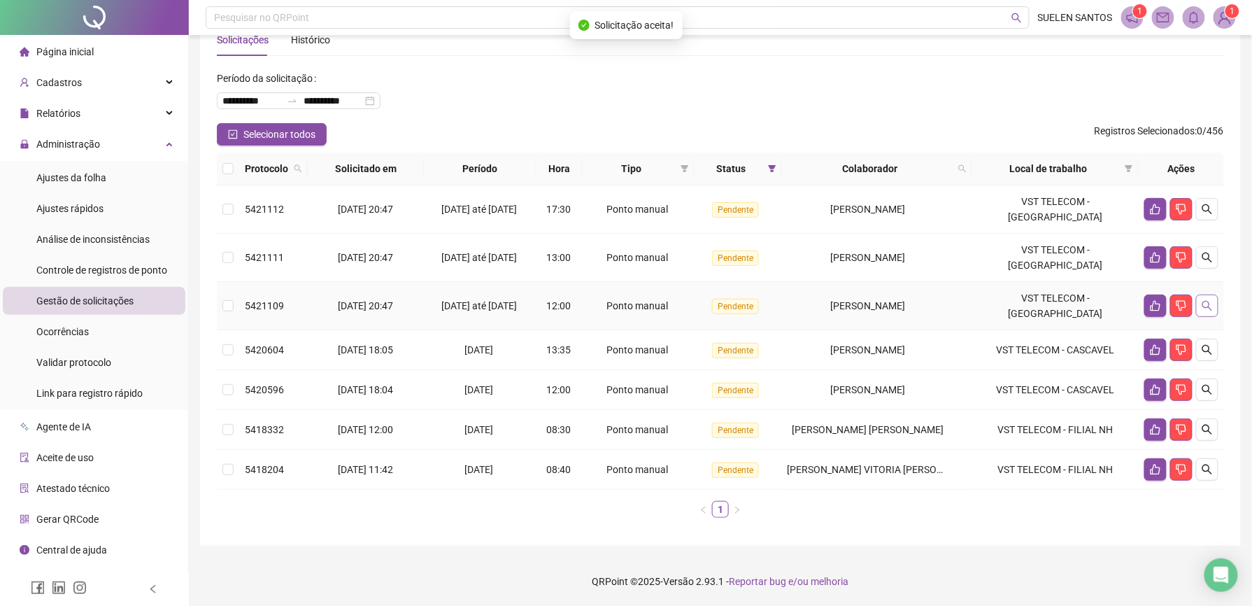
click at [1212, 305] on icon "search" at bounding box center [1207, 305] width 11 height 11
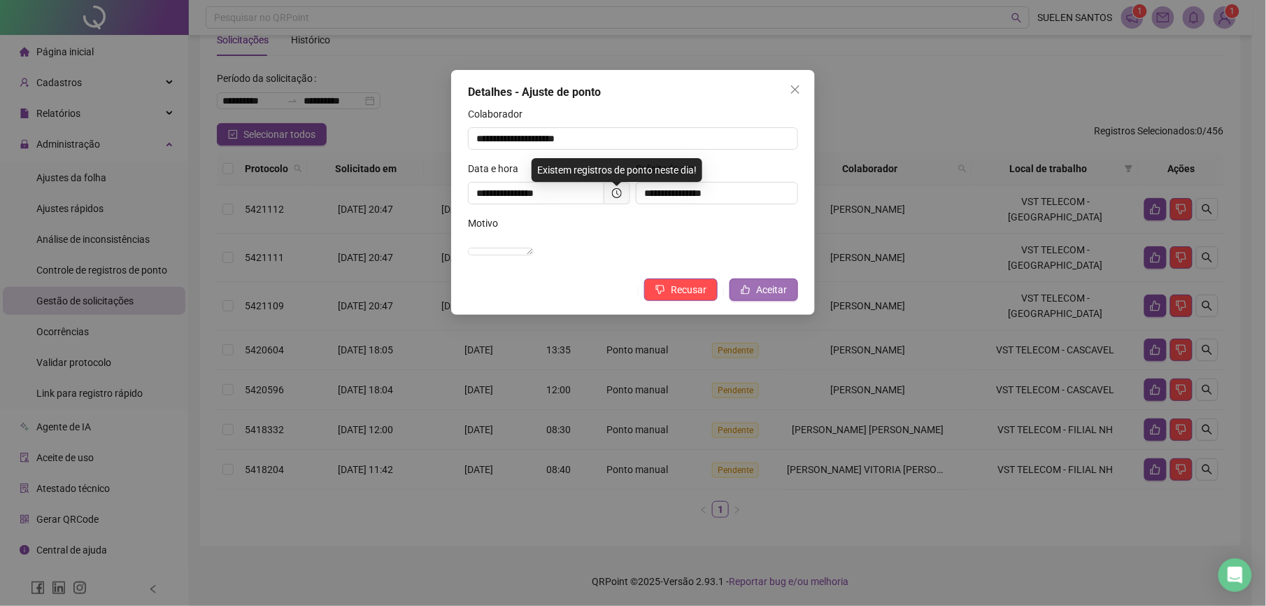
click at [772, 297] on span "Aceitar" at bounding box center [771, 289] width 31 height 15
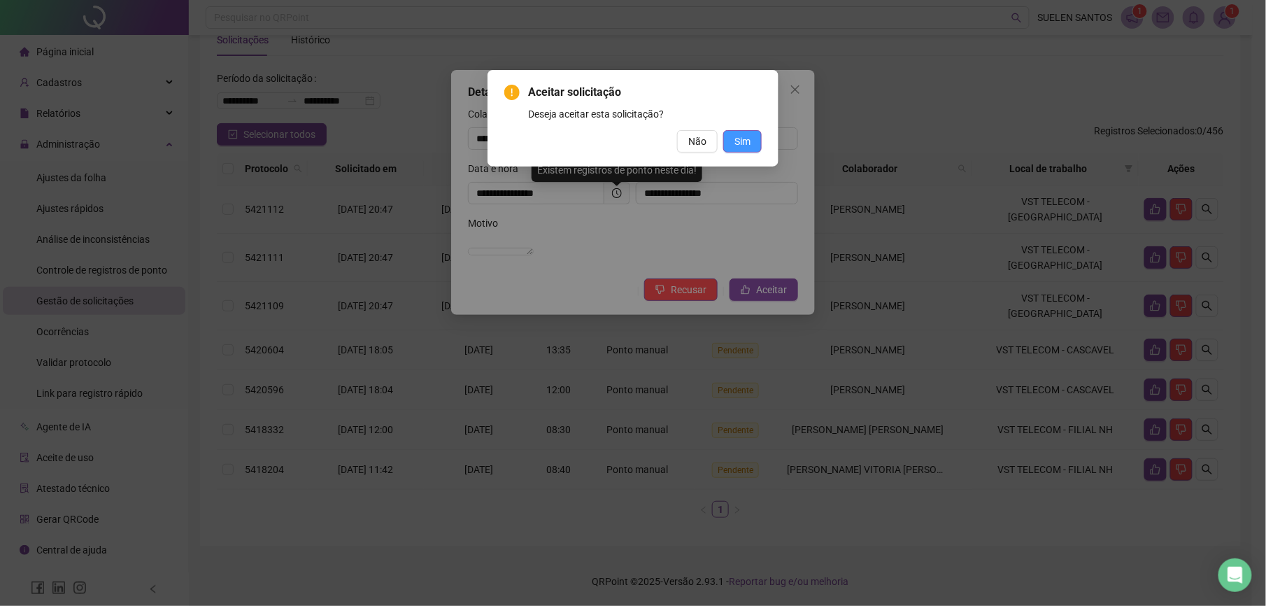
click at [753, 140] on button "Sim" at bounding box center [742, 141] width 38 height 22
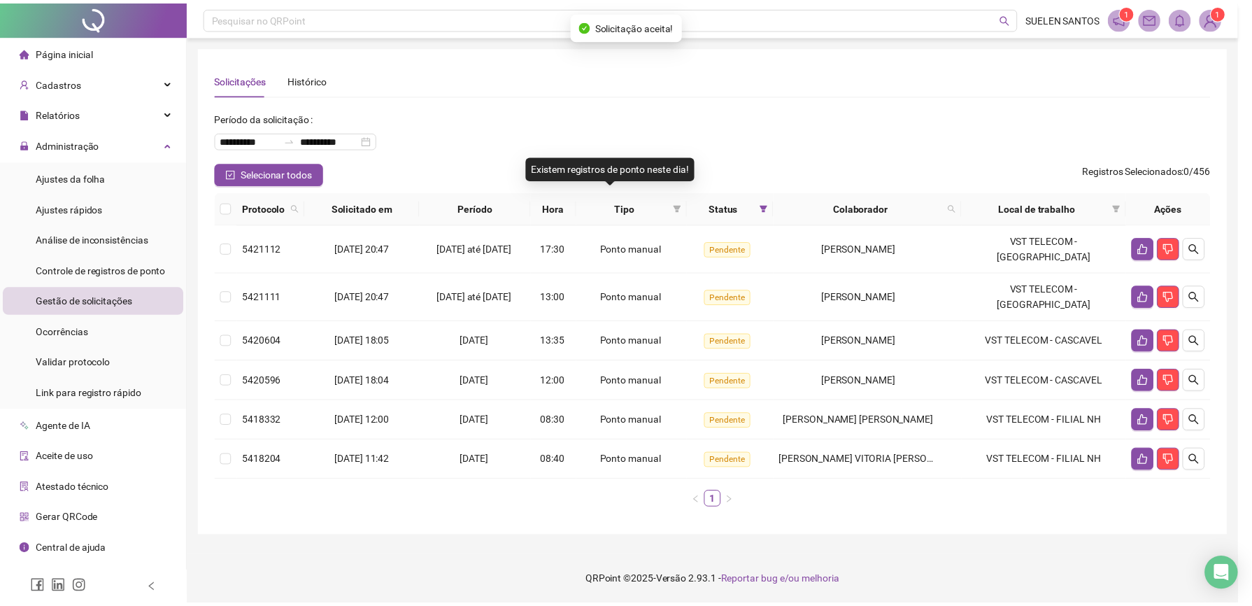
scroll to position [0, 0]
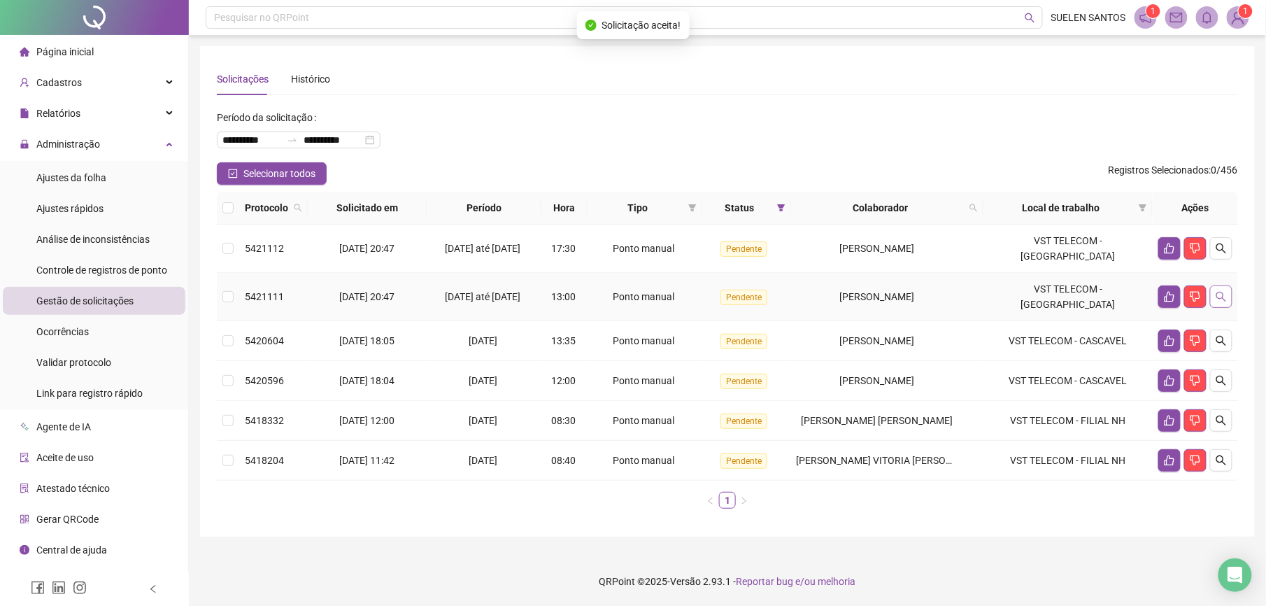
click at [1220, 297] on icon "search" at bounding box center [1220, 296] width 11 height 11
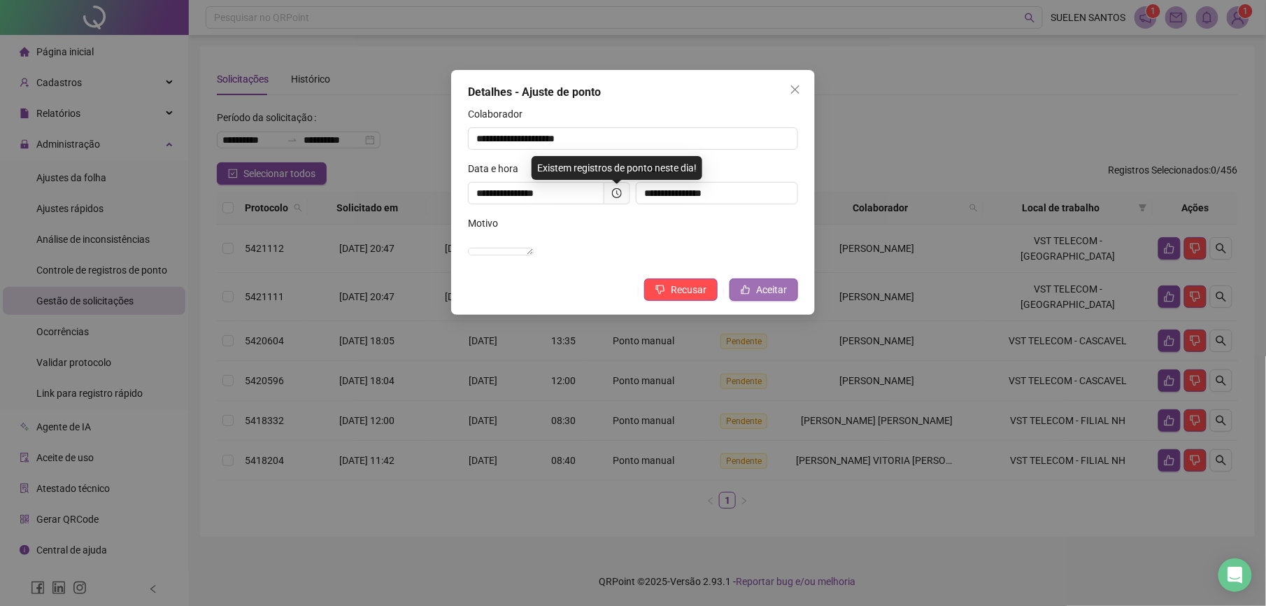
click at [770, 297] on span "Aceitar" at bounding box center [771, 289] width 31 height 15
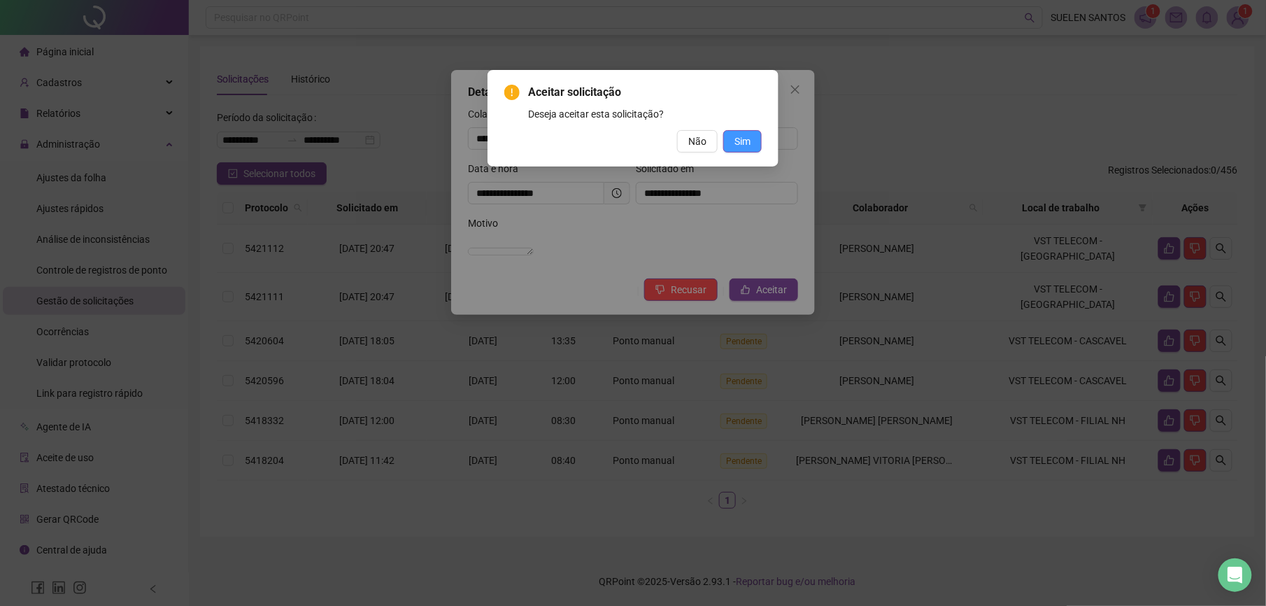
click at [737, 143] on span "Sim" at bounding box center [742, 141] width 16 height 15
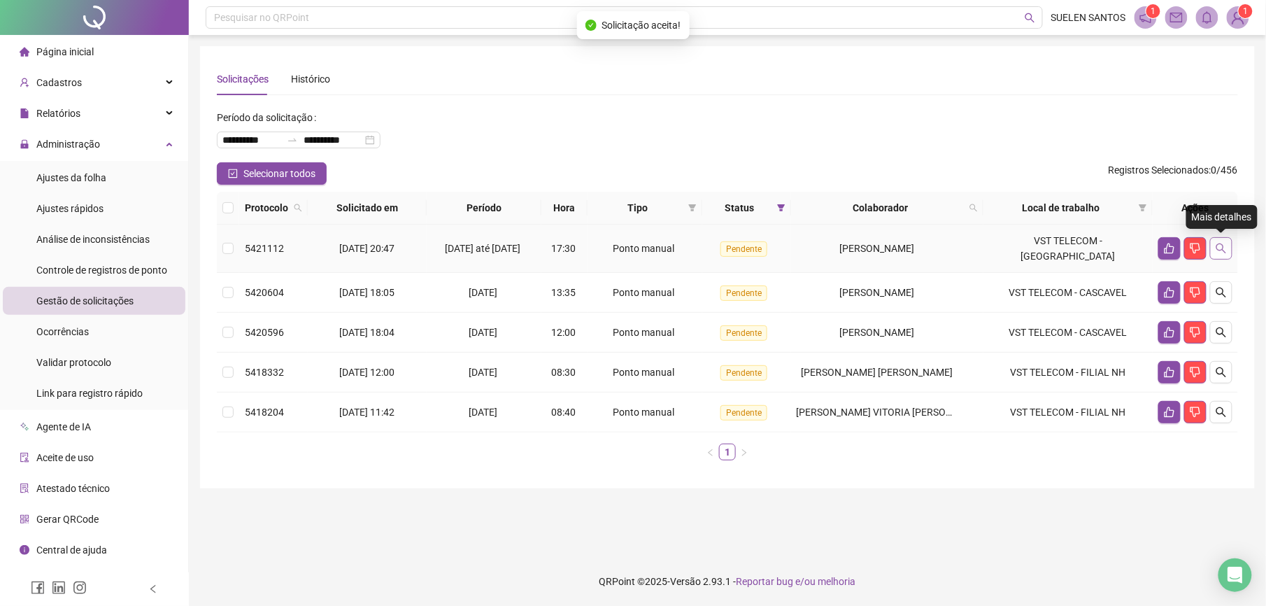
click at [1224, 244] on icon "search" at bounding box center [1220, 248] width 11 height 11
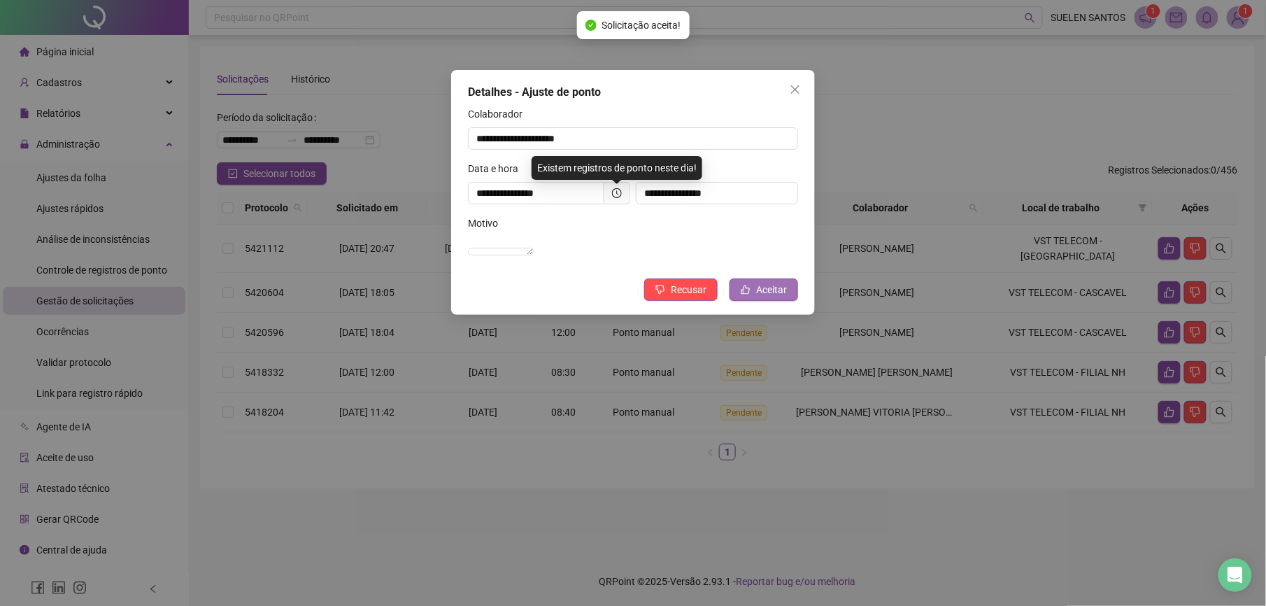
click at [782, 297] on span "Aceitar" at bounding box center [771, 289] width 31 height 15
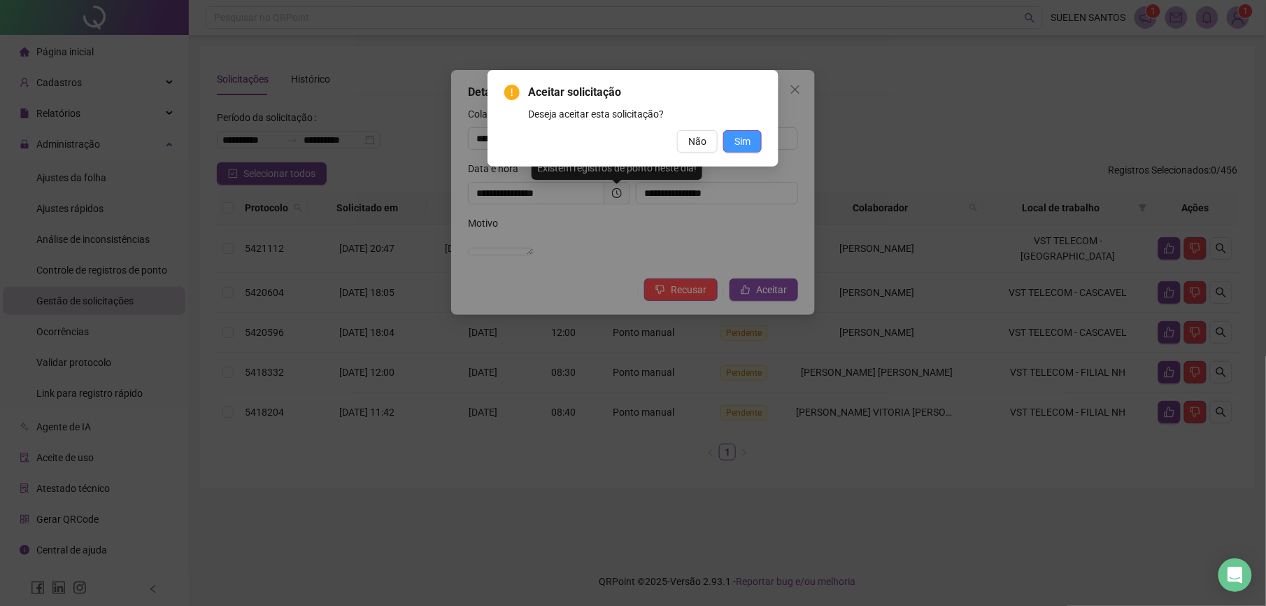
click at [739, 143] on span "Sim" at bounding box center [742, 141] width 16 height 15
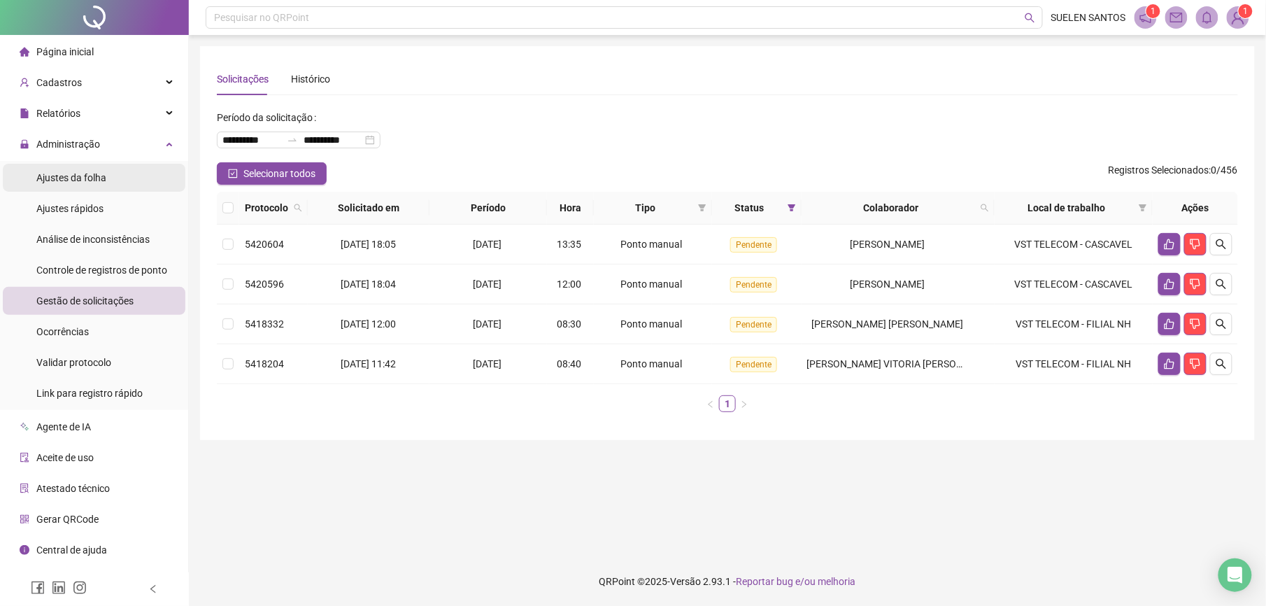
click at [98, 180] on span "Ajustes da folha" at bounding box center [71, 177] width 70 height 11
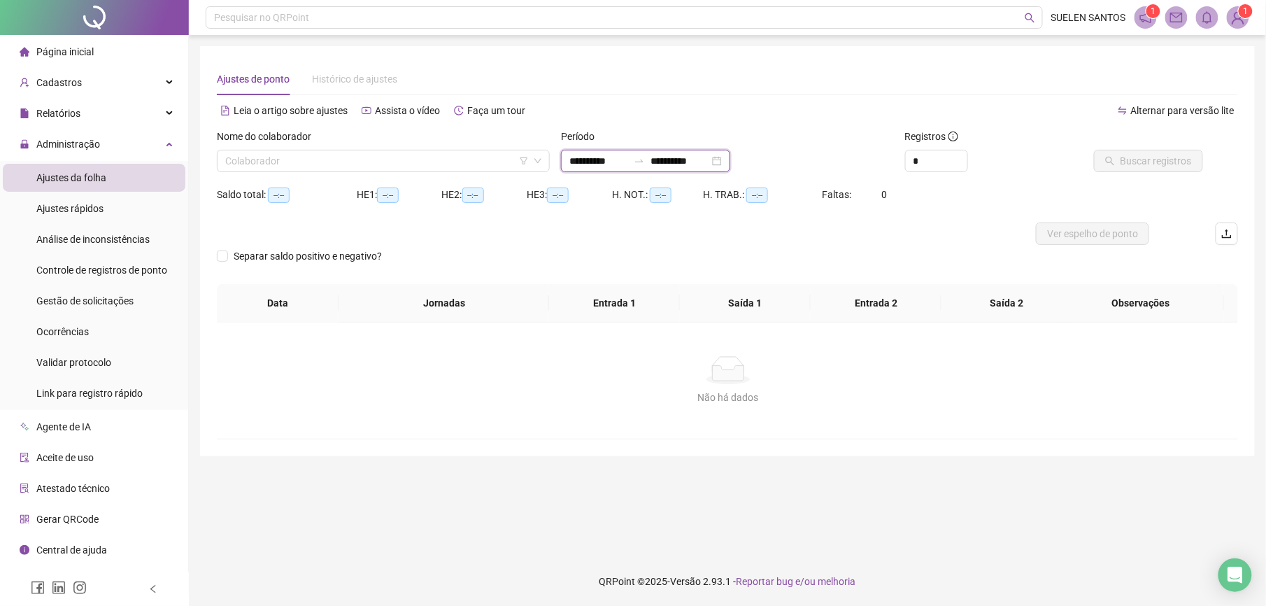
click at [628, 161] on input "**********" at bounding box center [598, 160] width 59 height 15
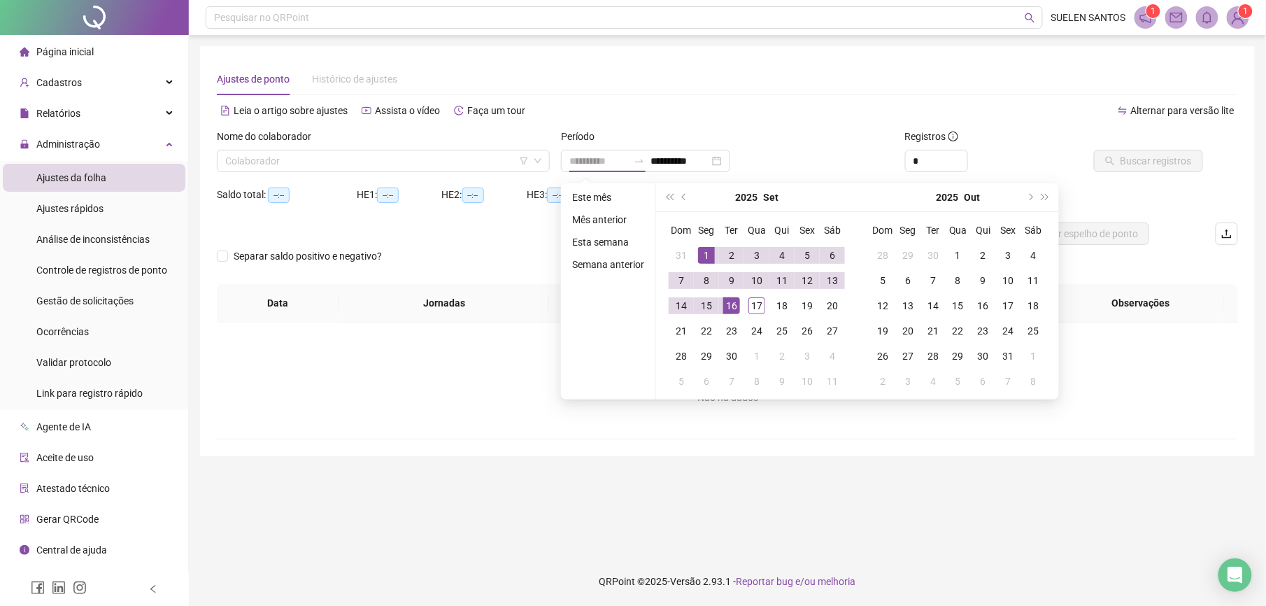
click at [705, 252] on div "1" at bounding box center [706, 255] width 17 height 17
type input "**********"
click at [757, 308] on div "17" at bounding box center [756, 305] width 17 height 17
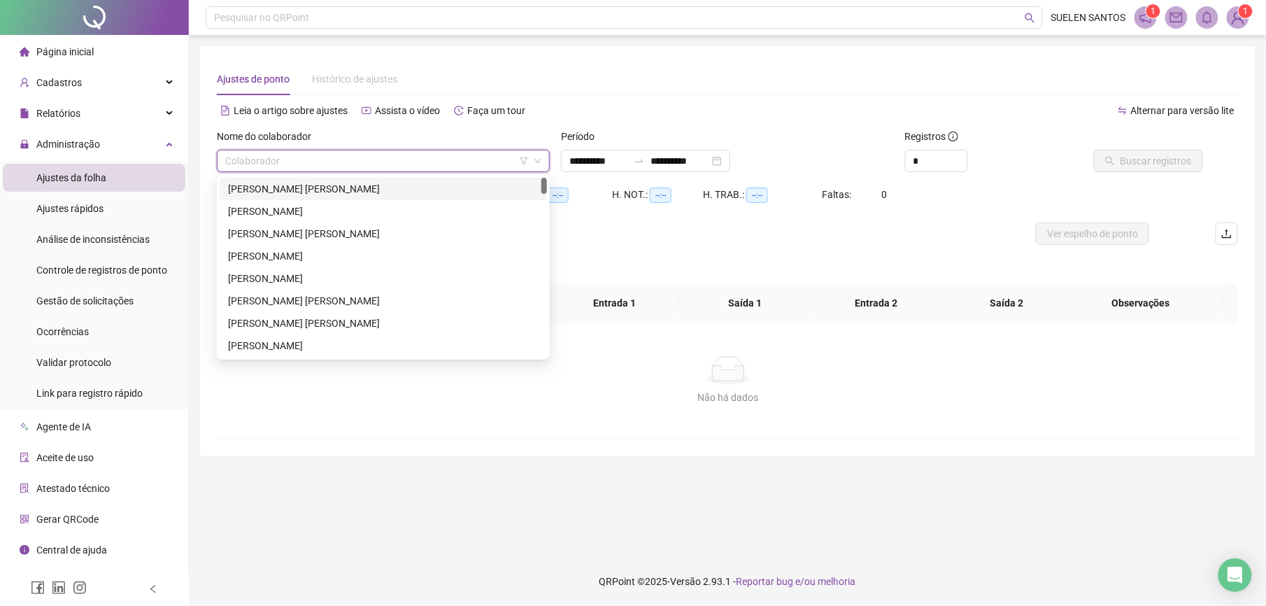
click at [308, 157] on input "search" at bounding box center [377, 160] width 304 height 21
click at [317, 235] on div "[PERSON_NAME] [PERSON_NAME]" at bounding box center [383, 233] width 311 height 15
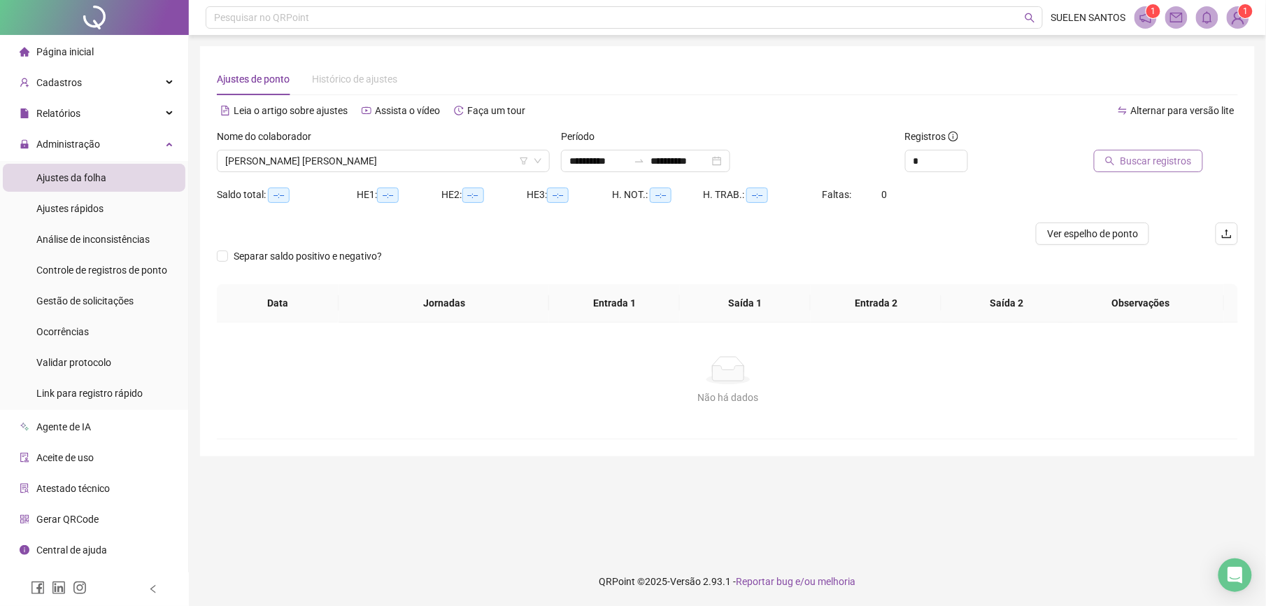
click at [1165, 168] on span "Buscar registros" at bounding box center [1155, 160] width 71 height 15
